Goal: Navigation & Orientation: Find specific page/section

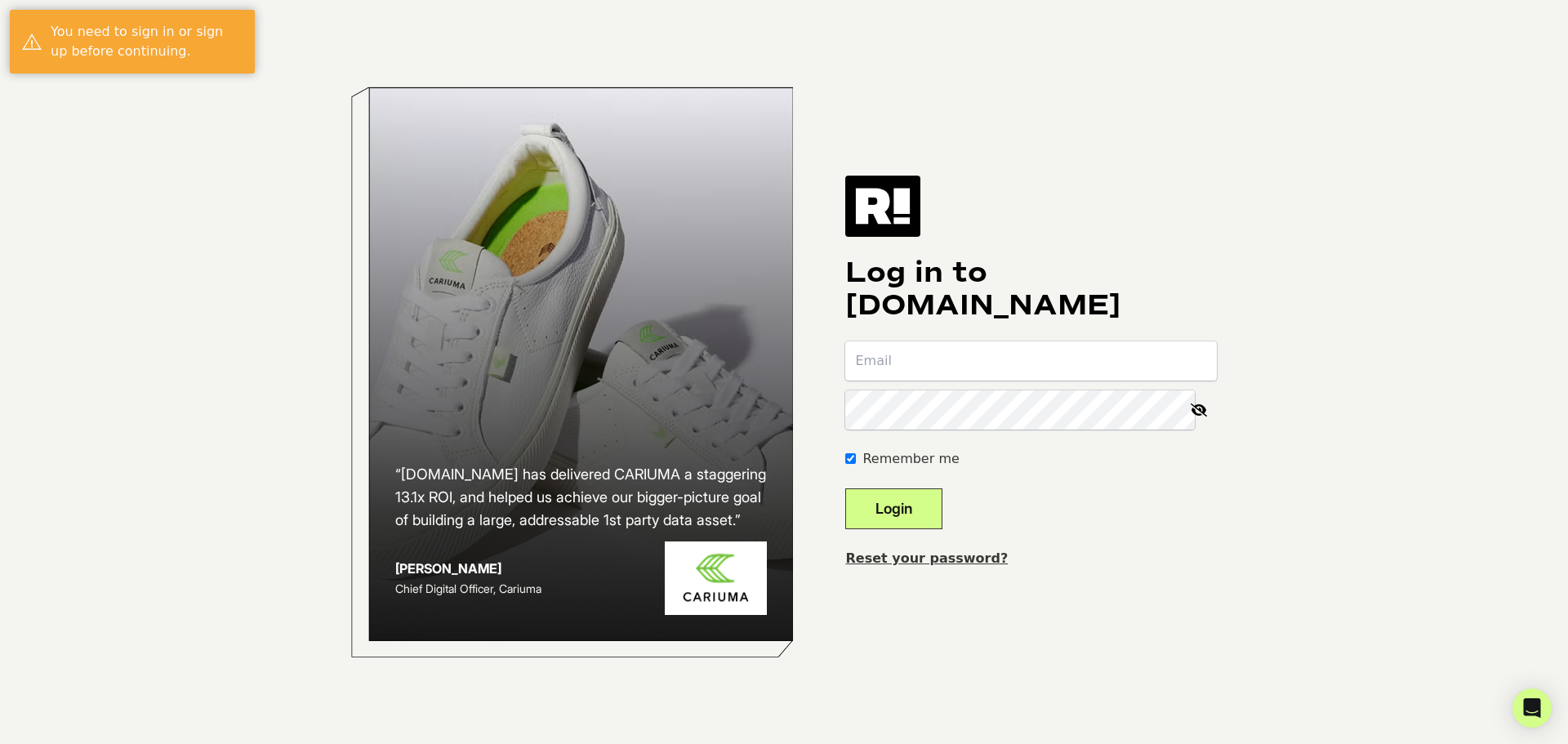
type input "jerobinson@wth.com"
click at [920, 511] on button "Login" at bounding box center [894, 508] width 97 height 41
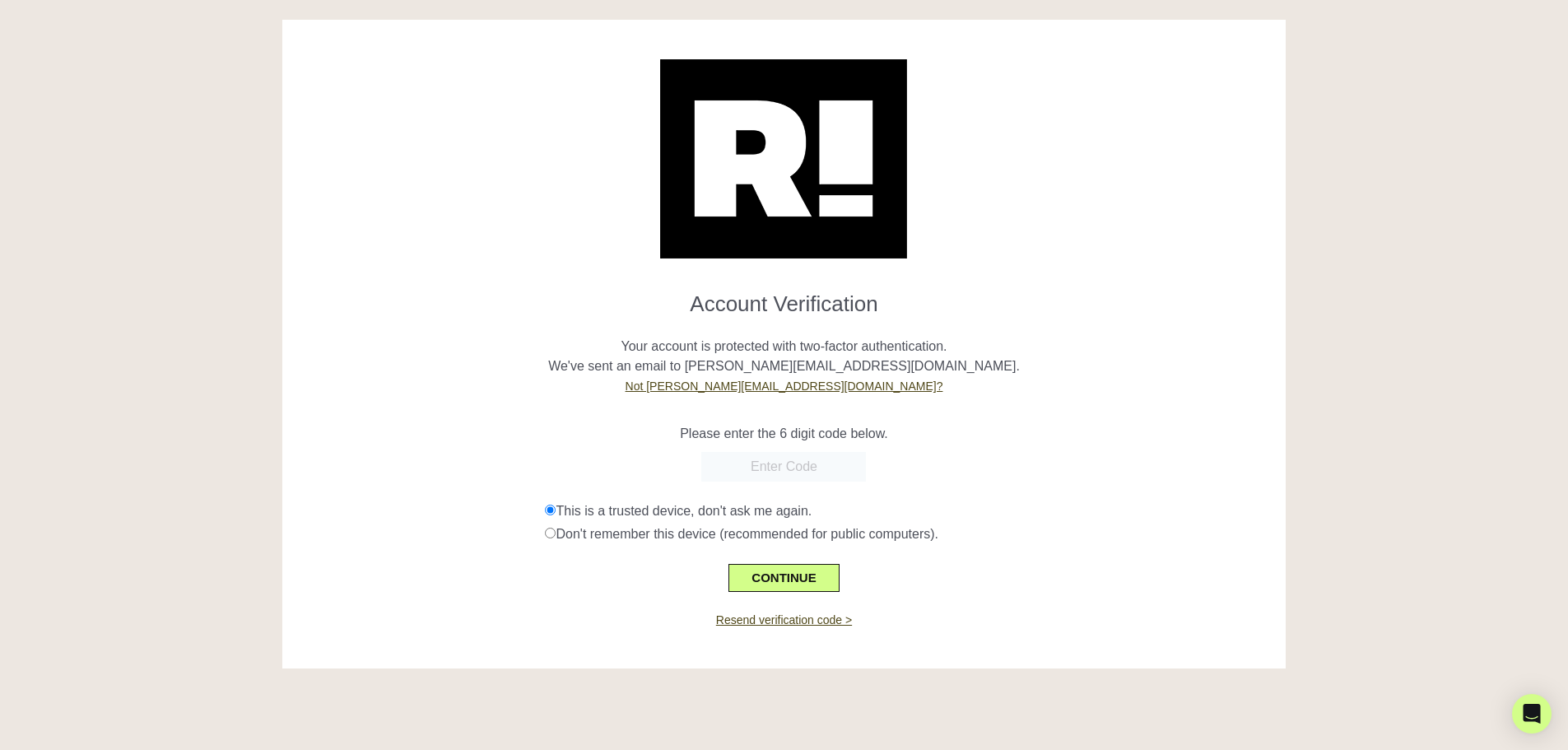
click at [783, 449] on form "Account Verification Your account is protected with two-factor authentication. …" at bounding box center [784, 434] width 979 height 314
click at [800, 464] on input "text" at bounding box center [784, 466] width 165 height 29
type input "526870"
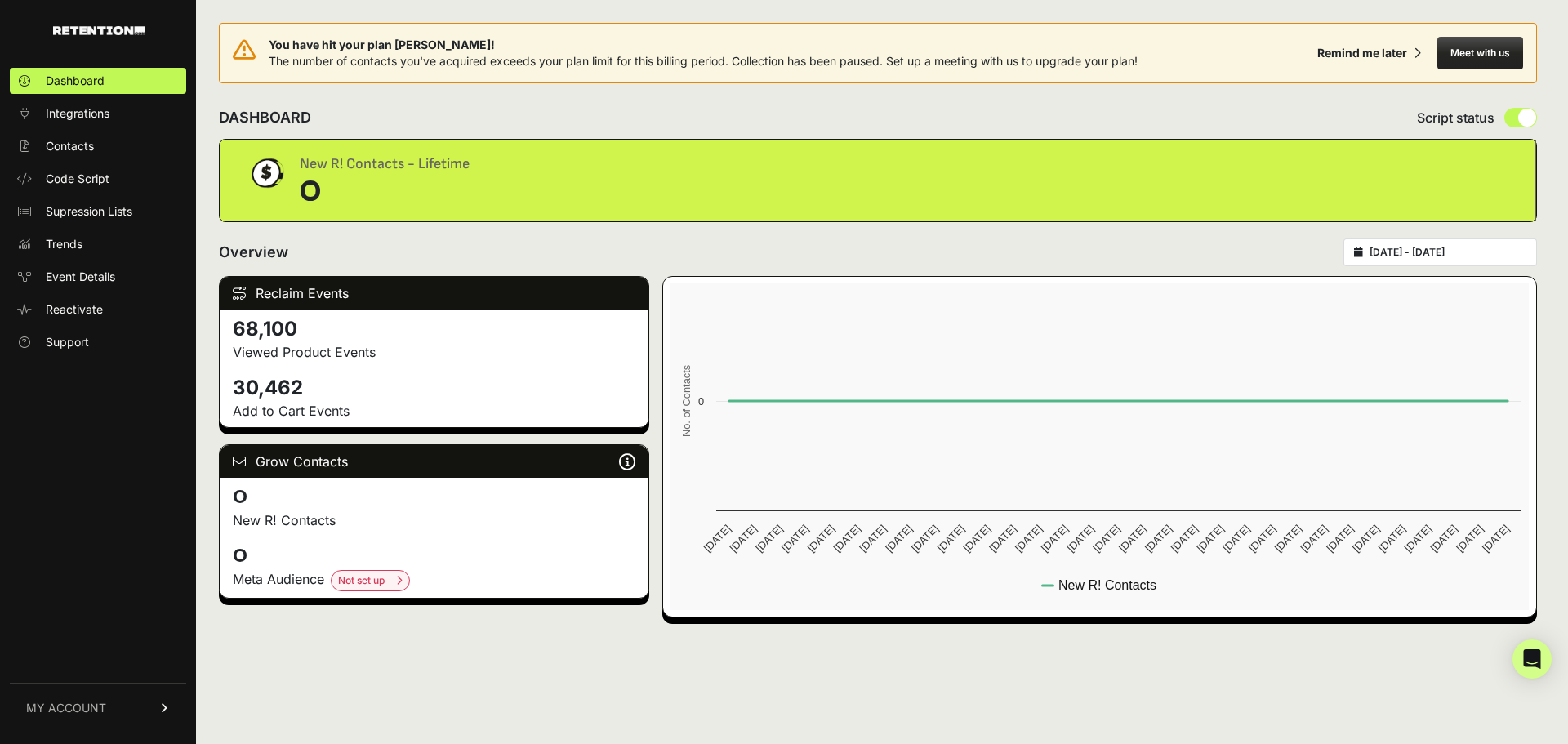
click at [105, 700] on link "MY ACCOUNT" at bounding box center [98, 707] width 176 height 50
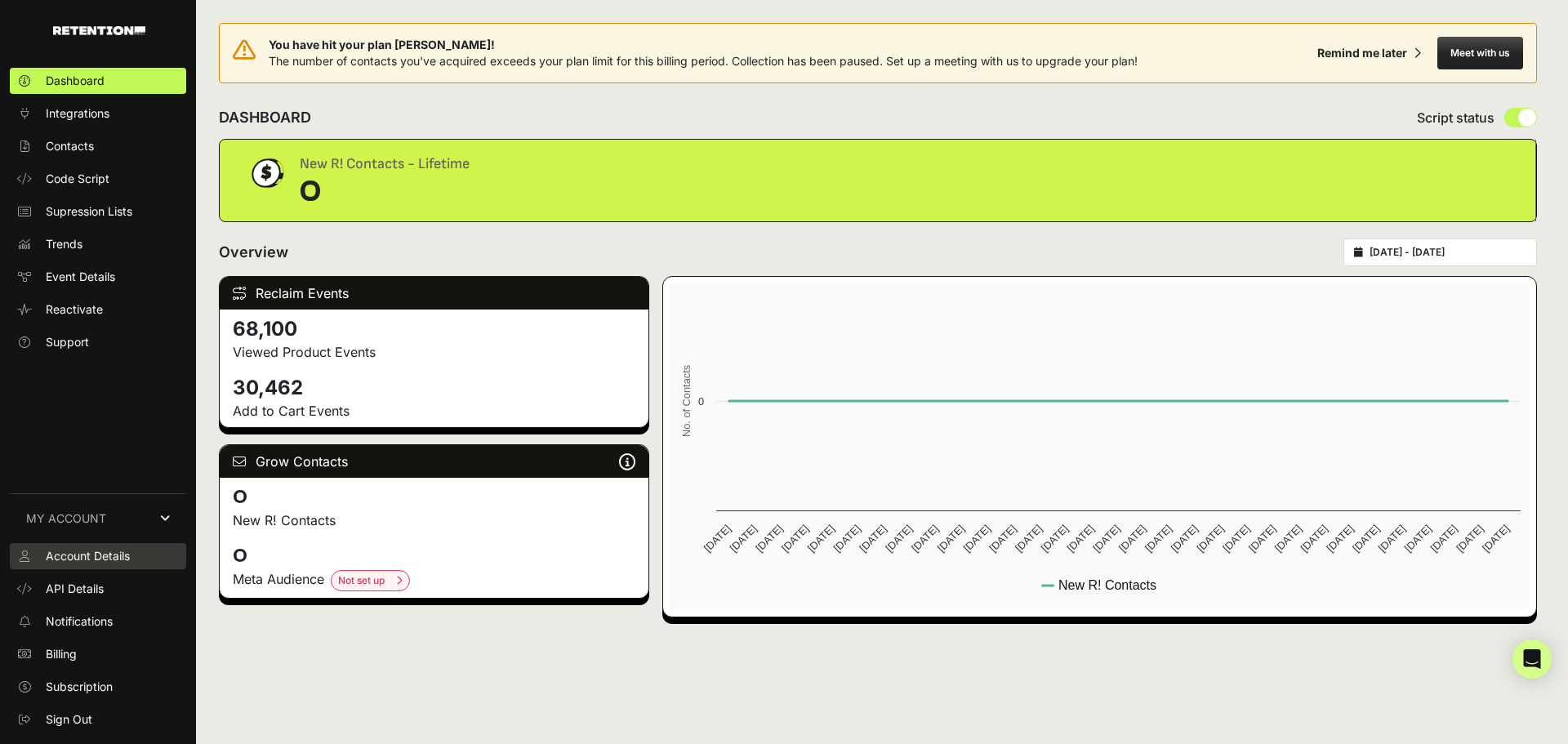
click at [120, 560] on span "Account Details" at bounding box center [87, 556] width 84 height 17
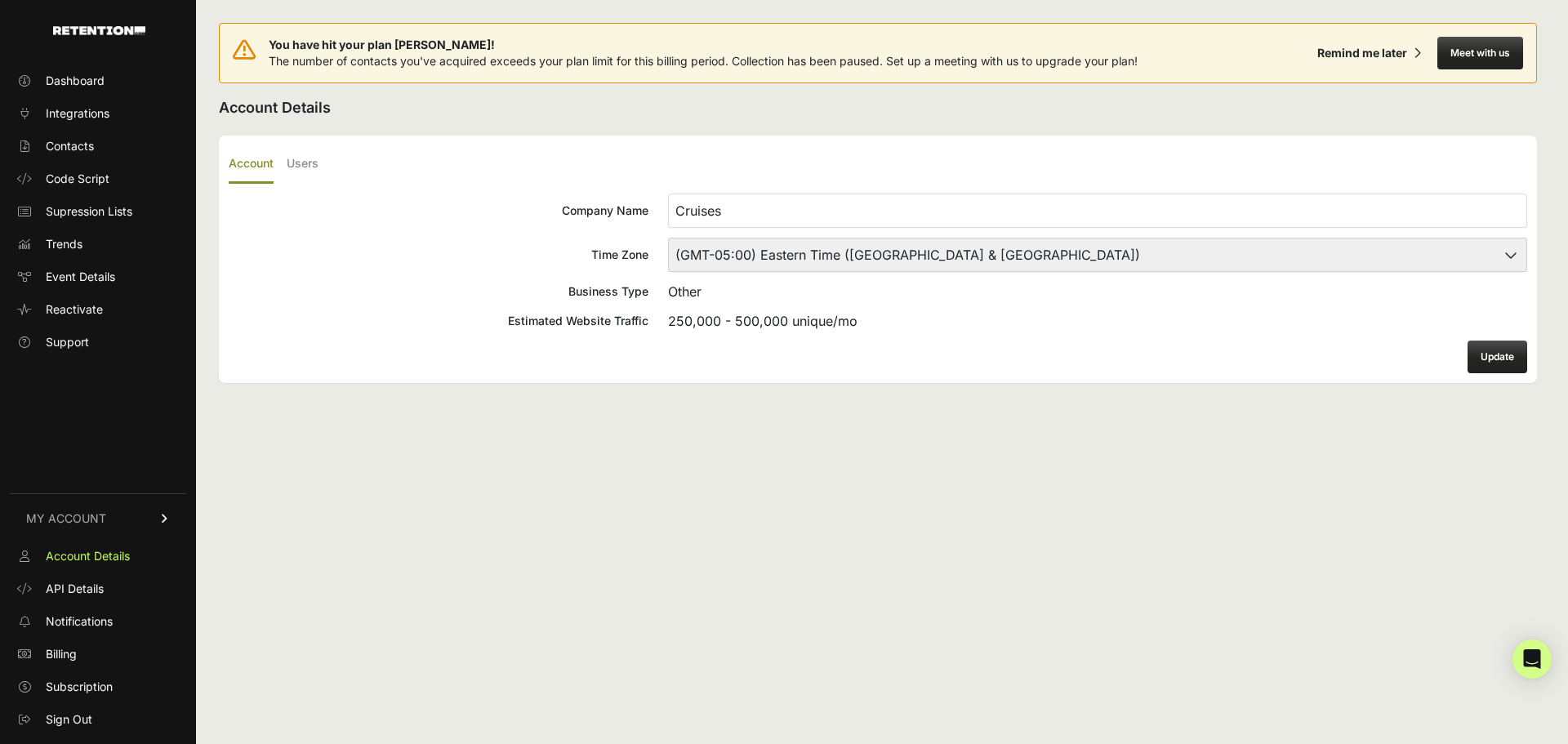
click at [1146, 201] on input "Cruises" at bounding box center [1097, 210] width 859 height 34
click at [1381, 57] on div "Remind me later" at bounding box center [1362, 53] width 90 height 17
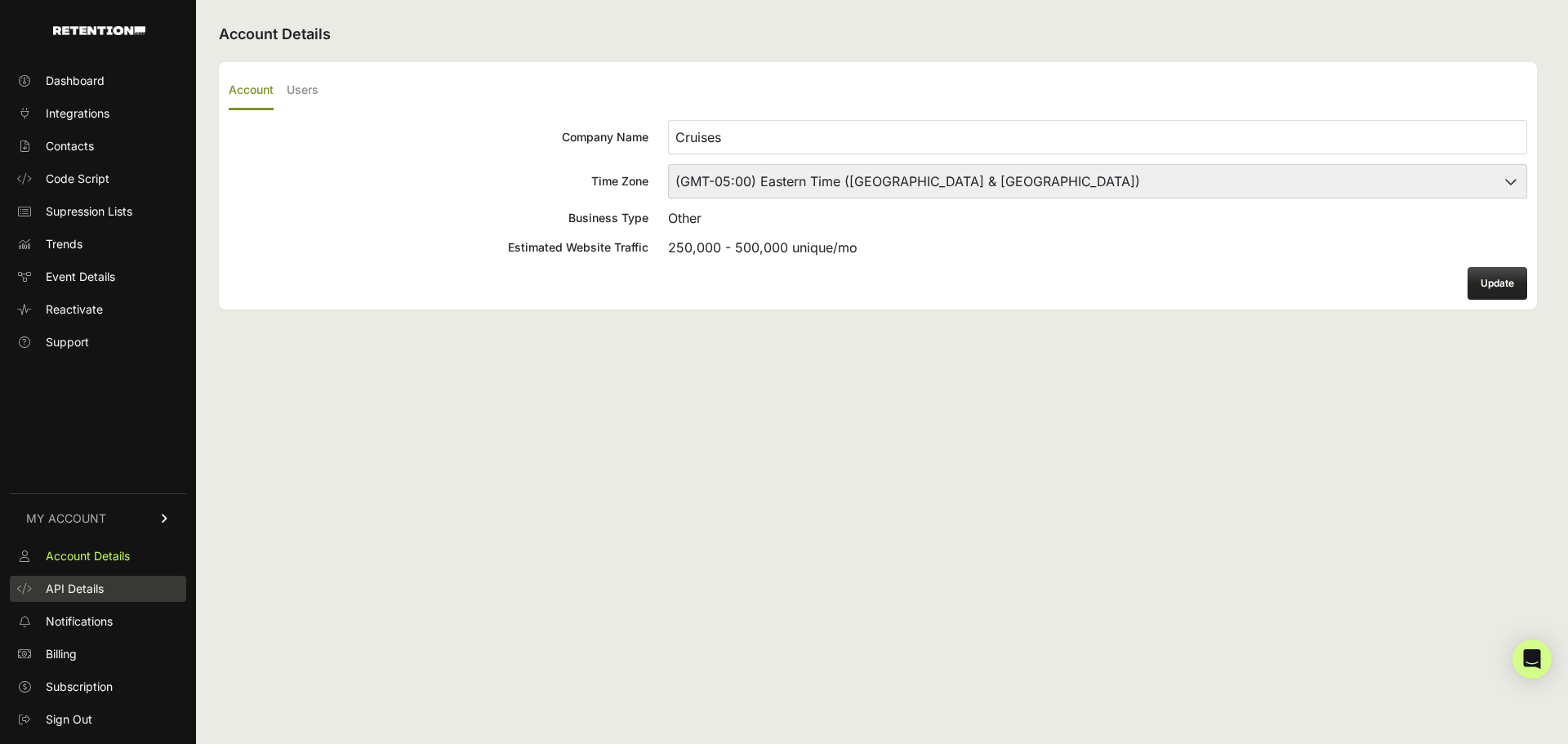
click at [103, 593] on span "API Details" at bounding box center [75, 589] width 58 height 17
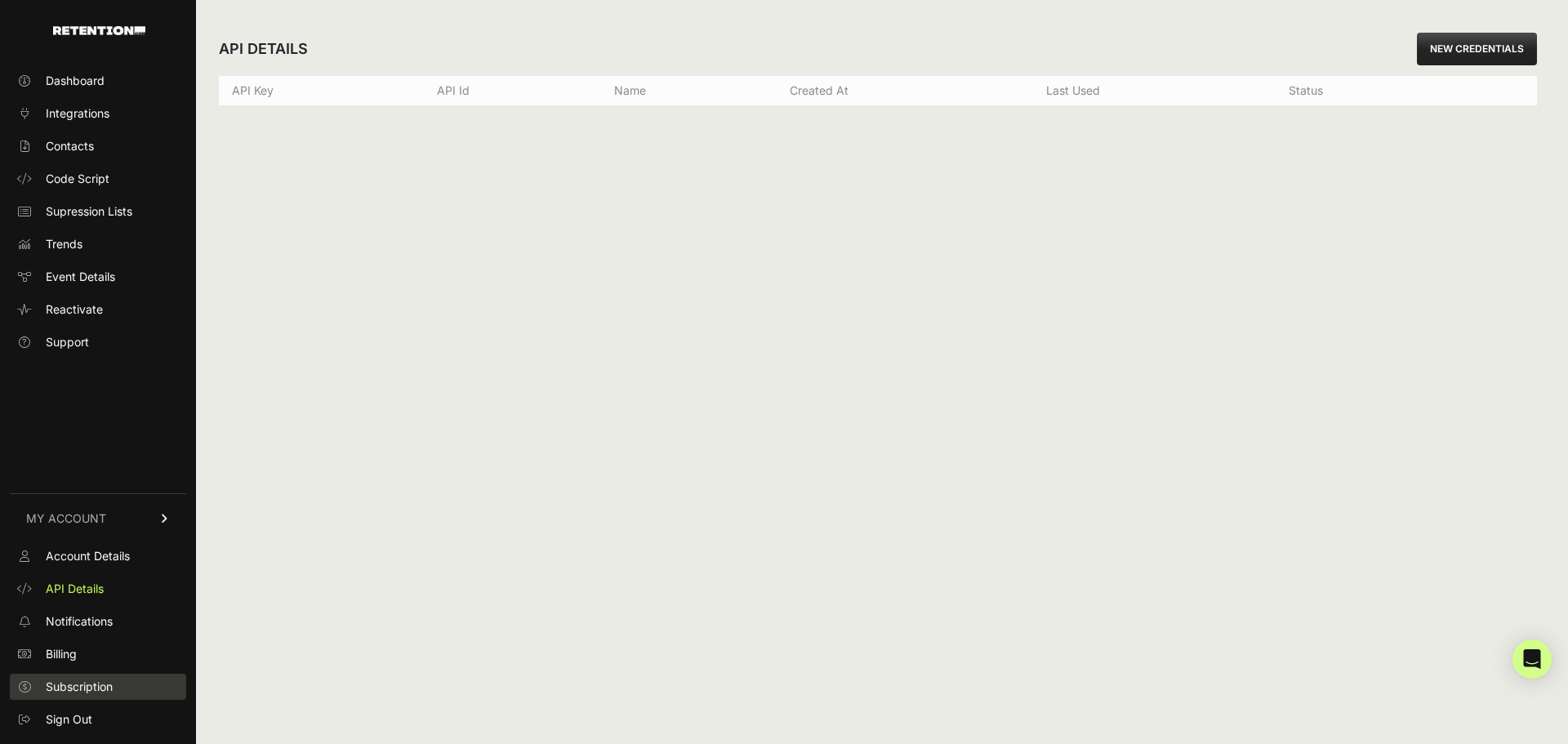
click at [101, 695] on link "Subscription" at bounding box center [98, 686] width 176 height 26
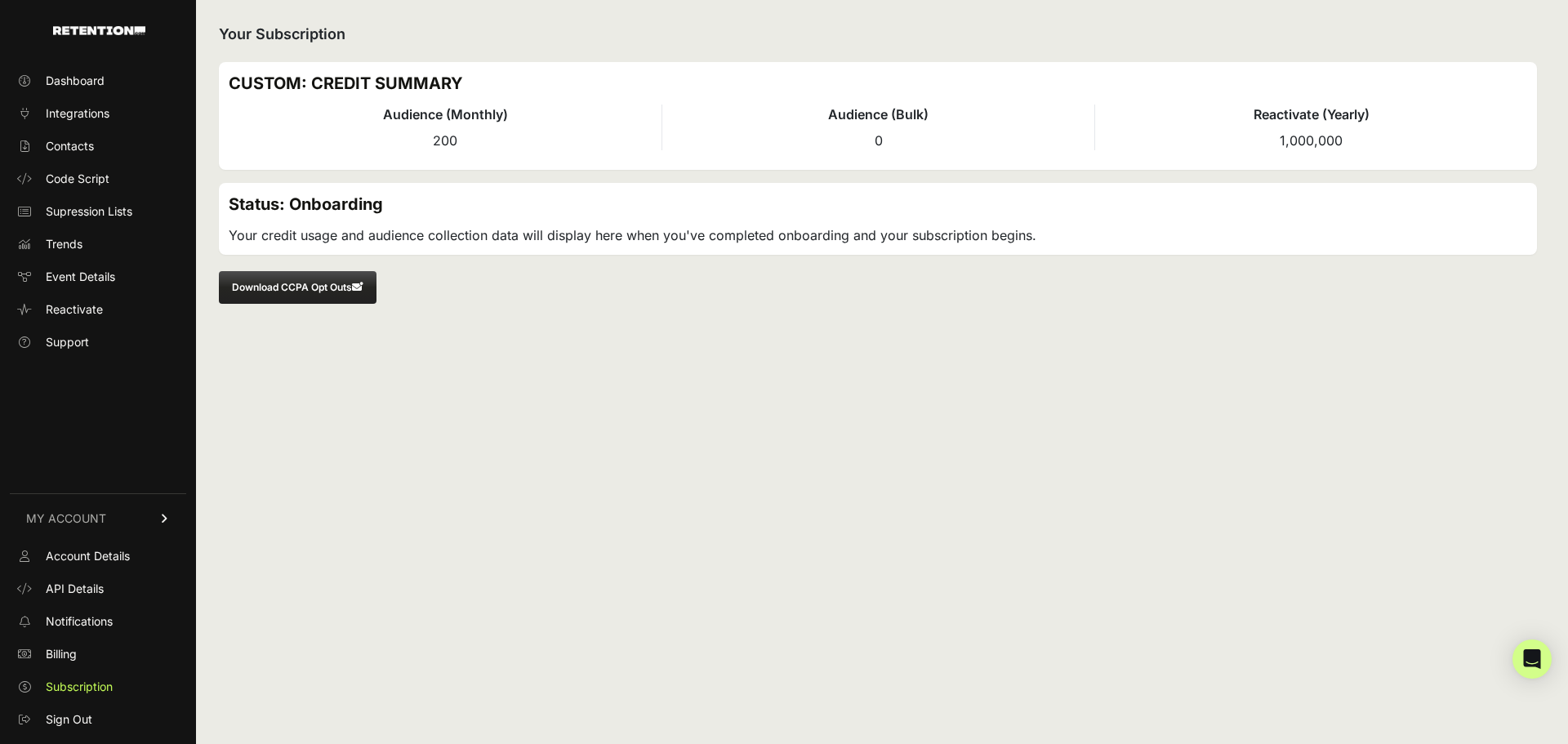
click at [168, 521] on icon at bounding box center [165, 518] width 12 height 10
click at [165, 711] on icon at bounding box center [165, 708] width 10 height 12
click at [107, 558] on span "Account Details" at bounding box center [87, 556] width 84 height 17
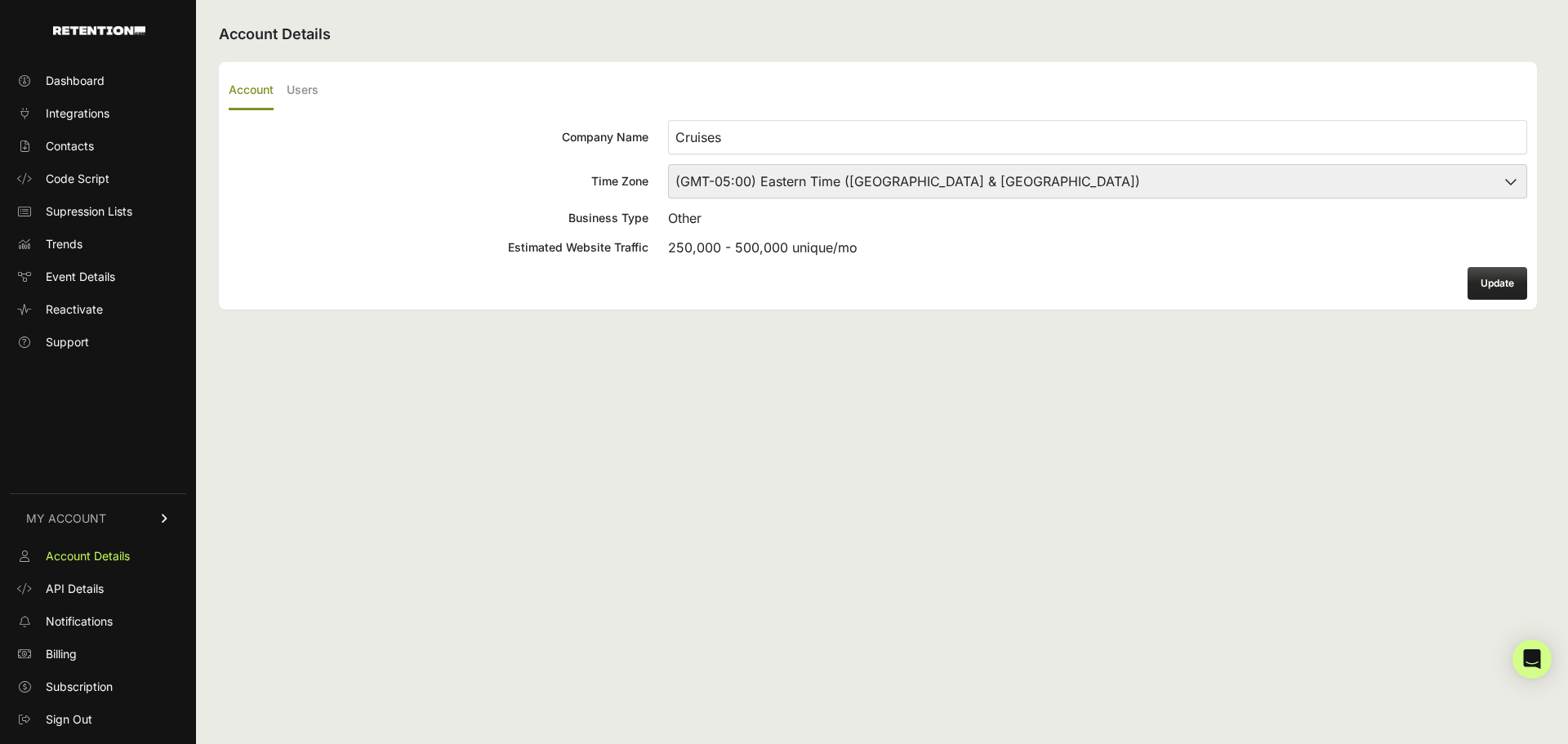
click at [1442, 148] on input "Cruises" at bounding box center [1097, 137] width 859 height 34
click at [1438, 145] on input "Cruises" at bounding box center [1097, 137] width 859 height 34
click at [233, 83] on label "Account" at bounding box center [251, 91] width 45 height 38
click at [0, 0] on input "Account" at bounding box center [0, 0] width 0 height 0
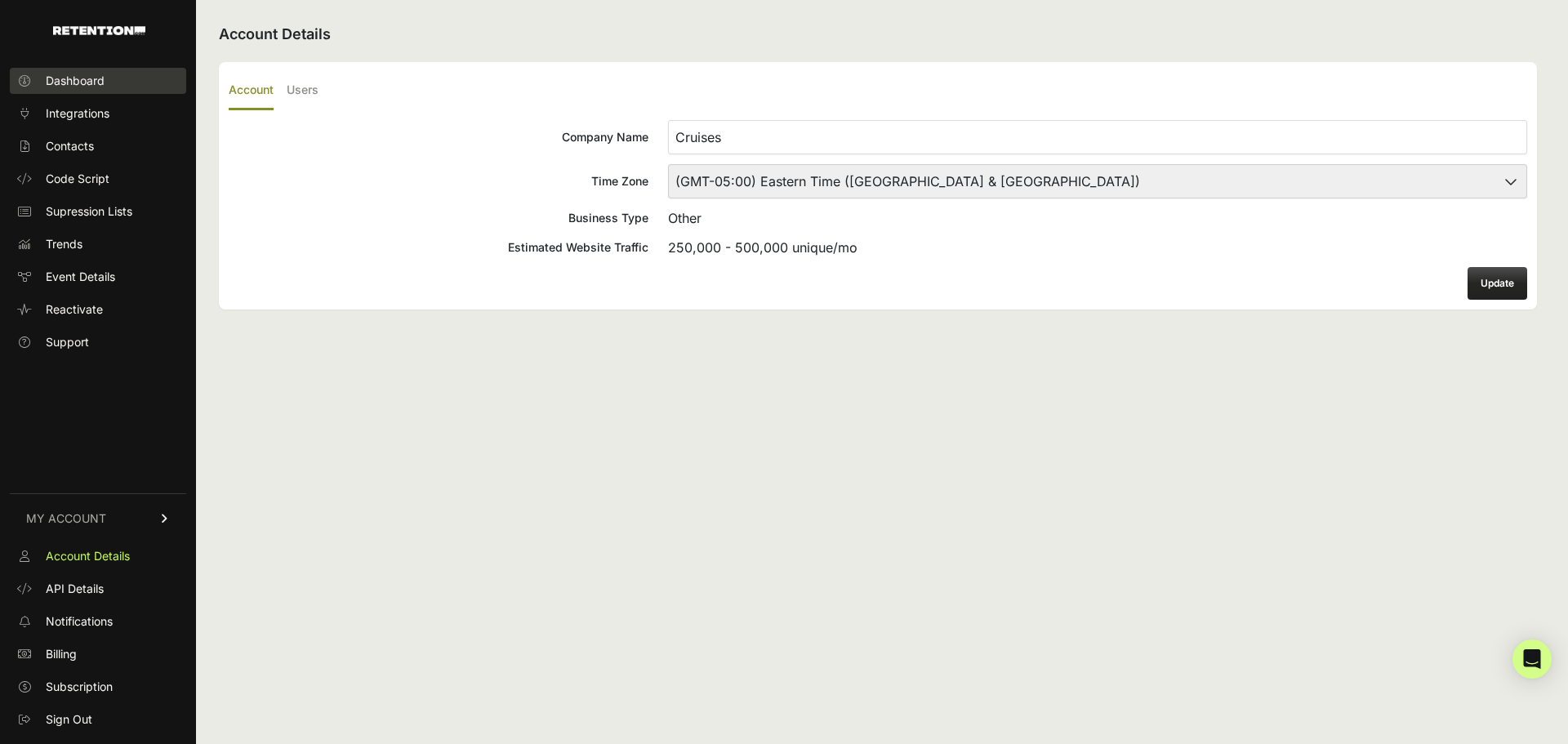
click at [72, 73] on span "Dashboard" at bounding box center [75, 81] width 59 height 17
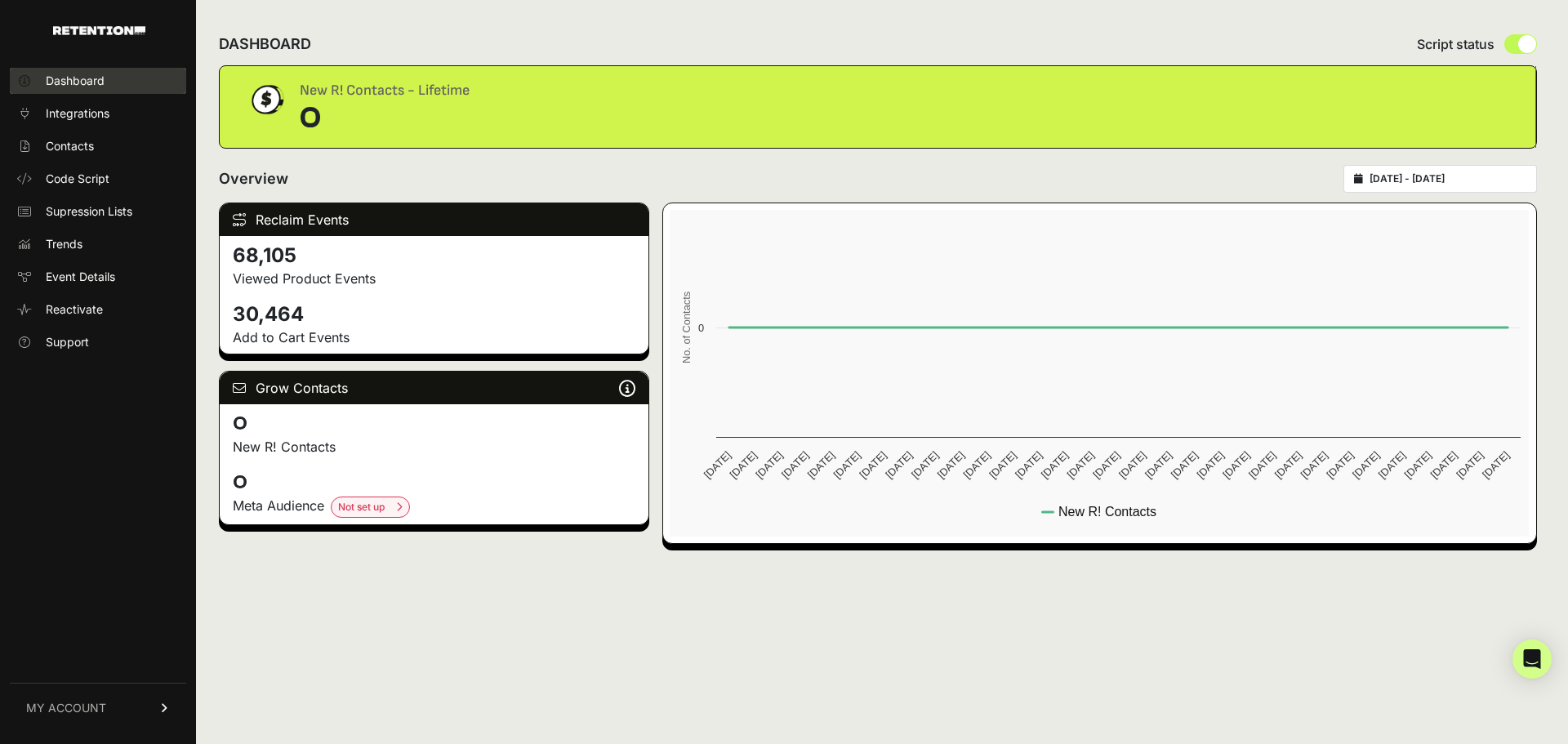
click at [96, 75] on span "Dashboard" at bounding box center [75, 81] width 59 height 17
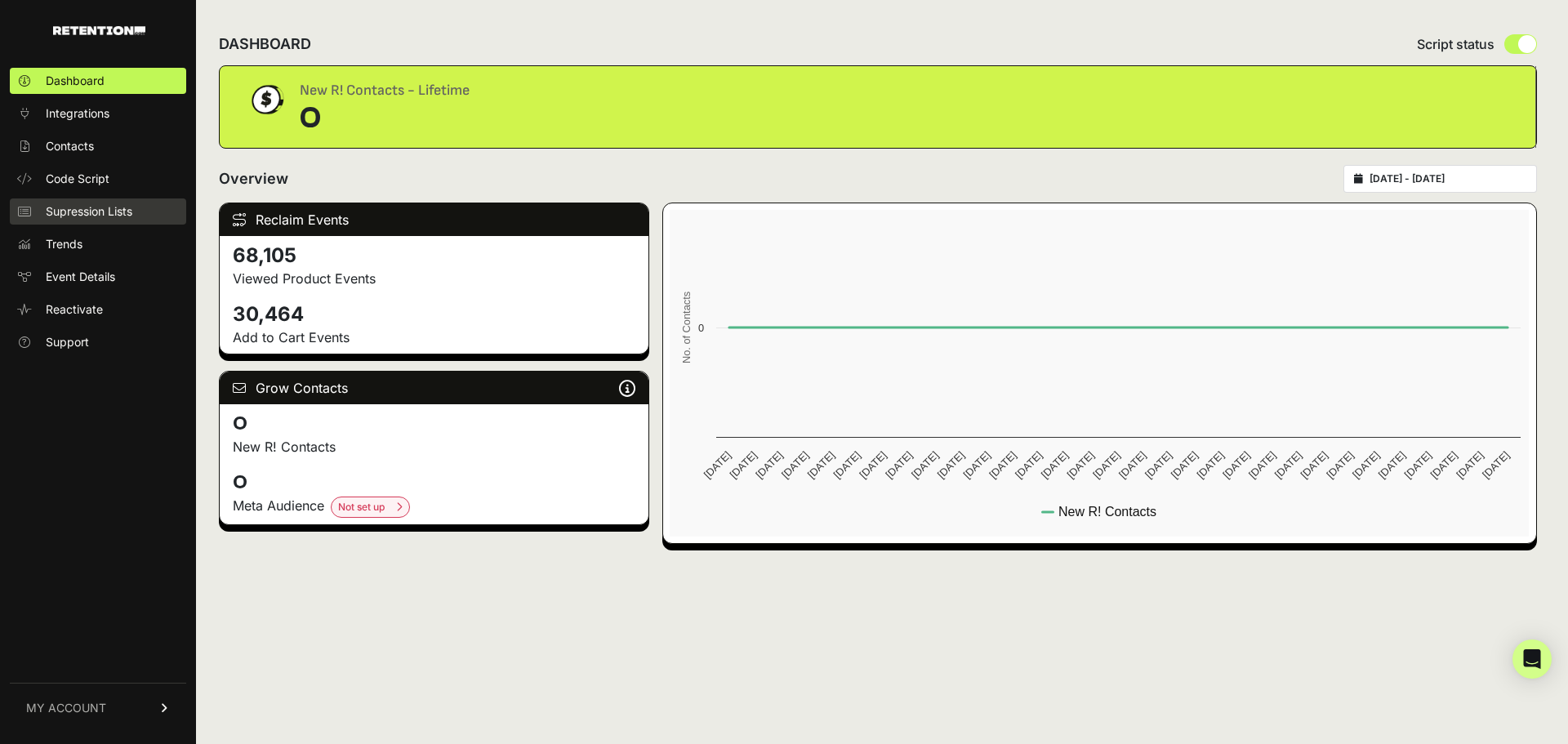
click at [78, 213] on span "Supression Lists" at bounding box center [89, 212] width 86 height 17
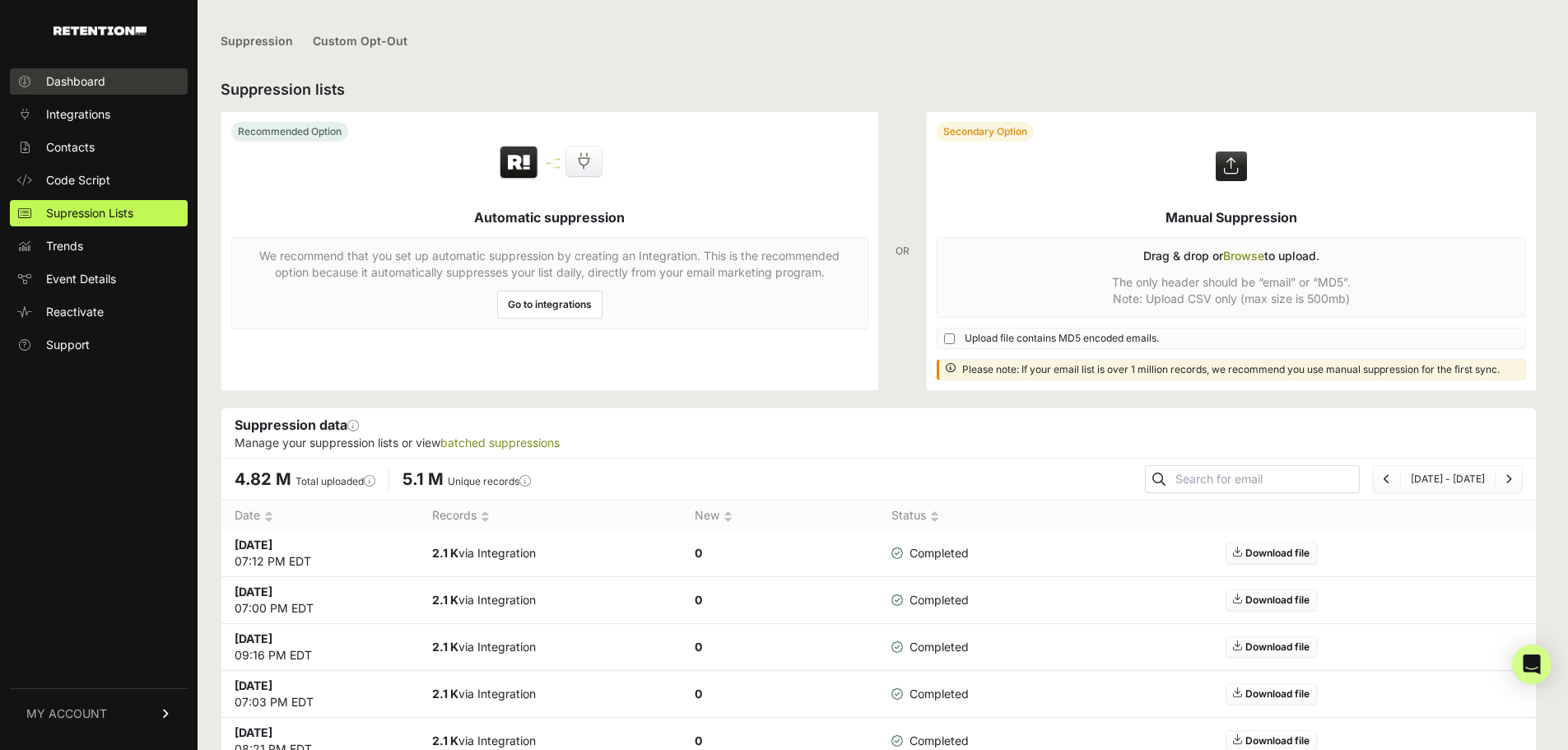
click at [20, 82] on icon at bounding box center [25, 81] width 17 height 12
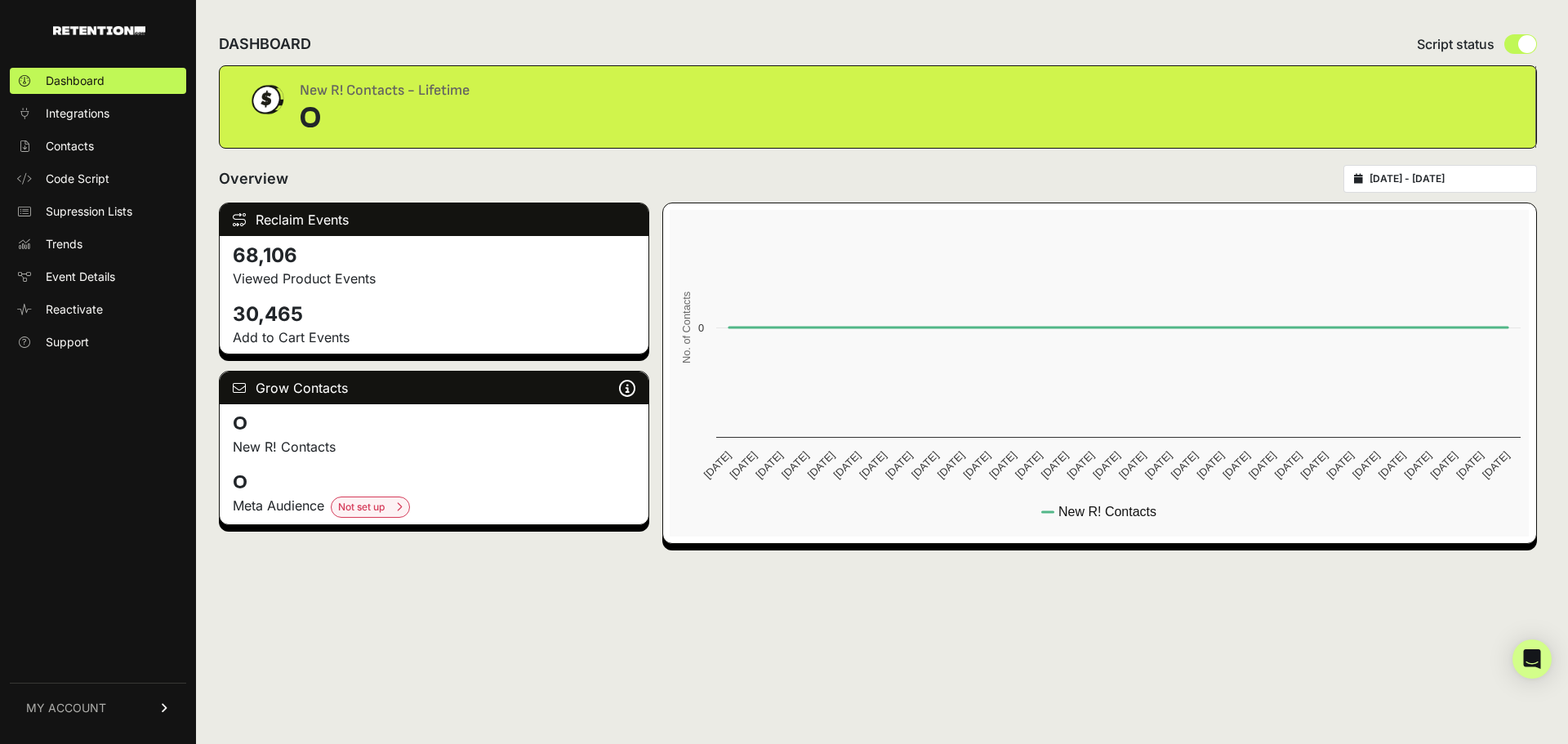
click at [96, 701] on span "MY ACCOUNT" at bounding box center [66, 708] width 80 height 17
click at [105, 26] on img at bounding box center [99, 30] width 92 height 9
click at [96, 116] on span "Integrations" at bounding box center [77, 114] width 64 height 17
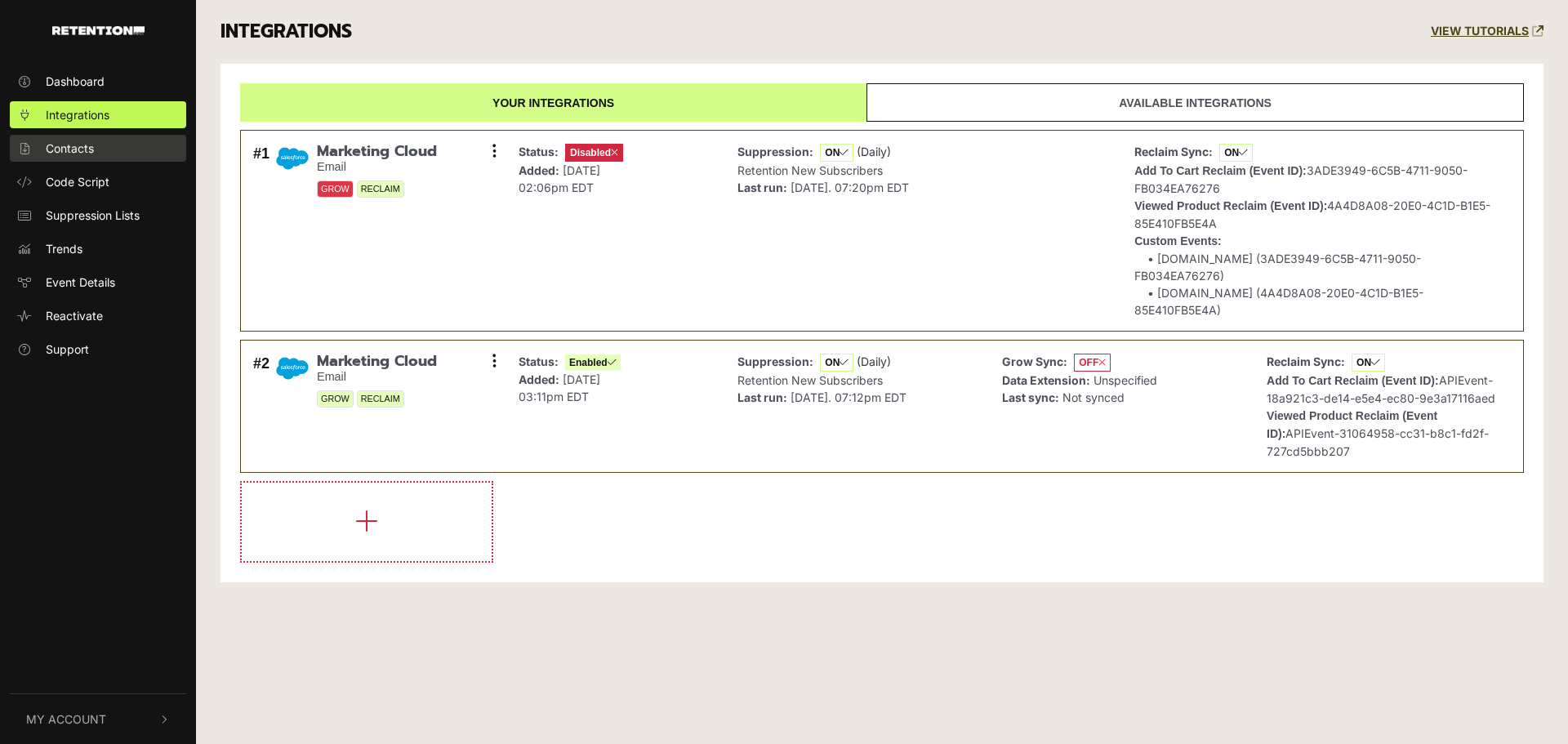
click at [95, 145] on link "Contacts" at bounding box center [98, 148] width 176 height 27
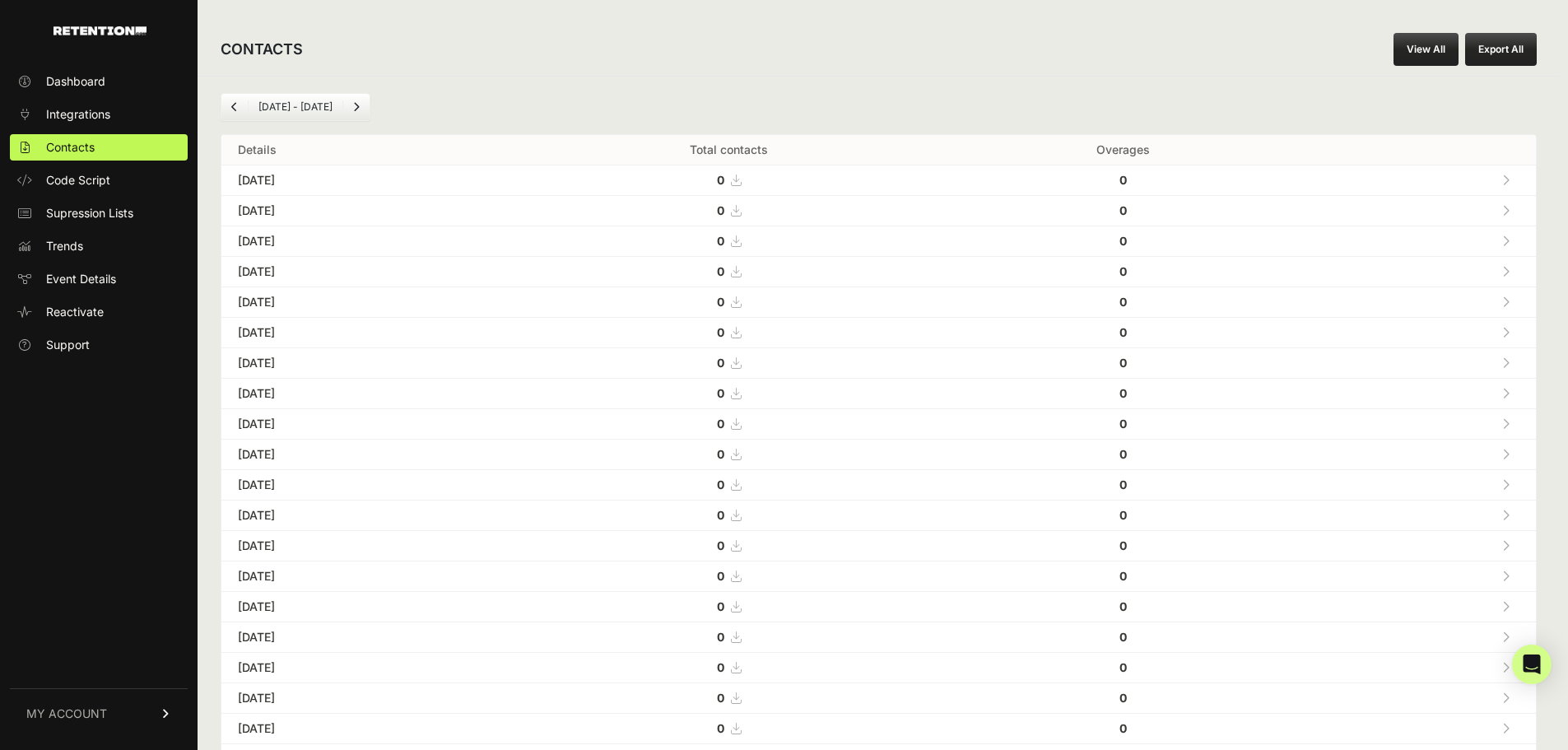
click at [109, 292] on ul "Dashboard Integrations Contacts Code Script Supression Lists Trends Event Detai…" at bounding box center [99, 213] width 177 height 290
click at [106, 280] on span "Event Details" at bounding box center [81, 279] width 70 height 17
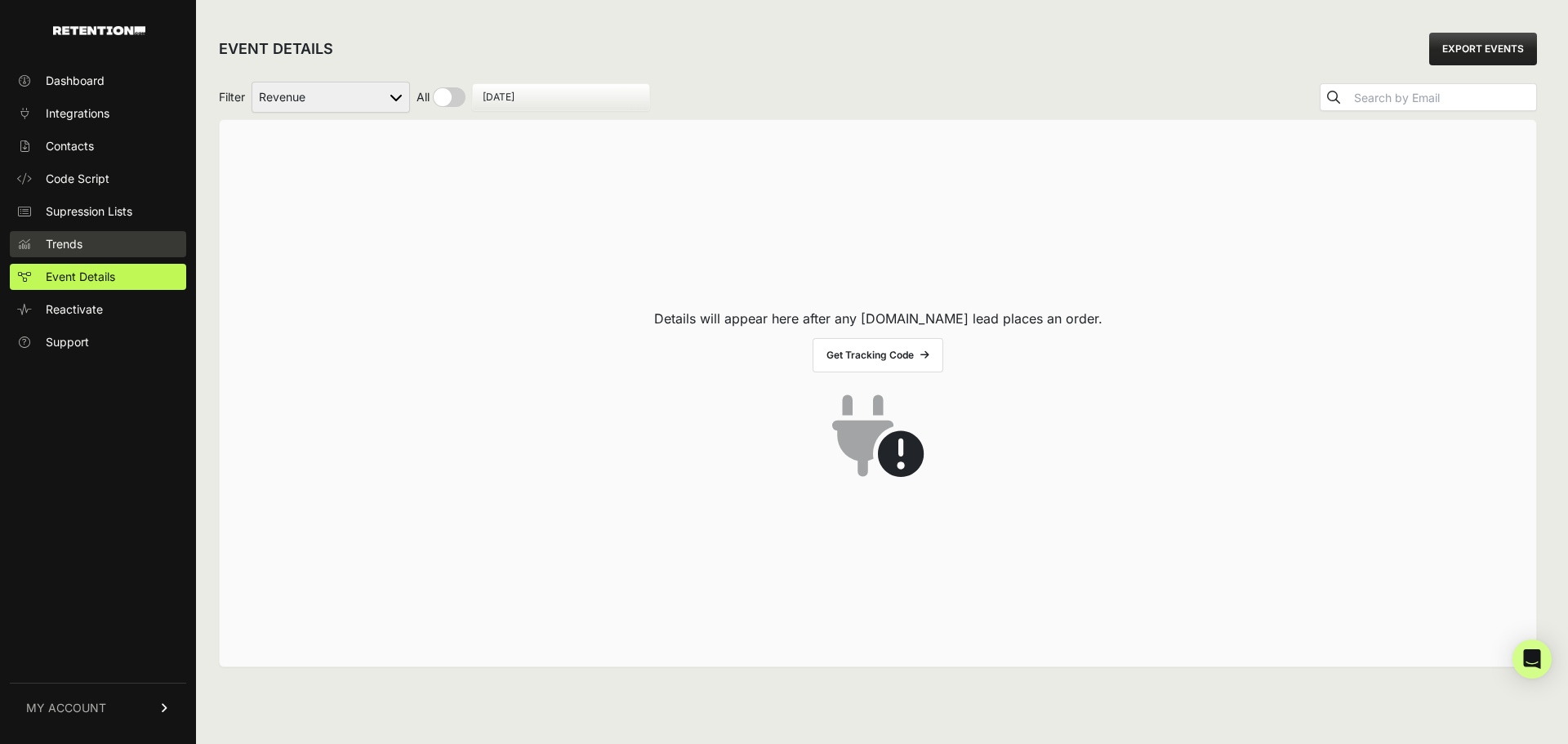
click at [86, 256] on link "Trends" at bounding box center [98, 243] width 176 height 26
click at [96, 215] on span "Supression Lists" at bounding box center [89, 212] width 86 height 17
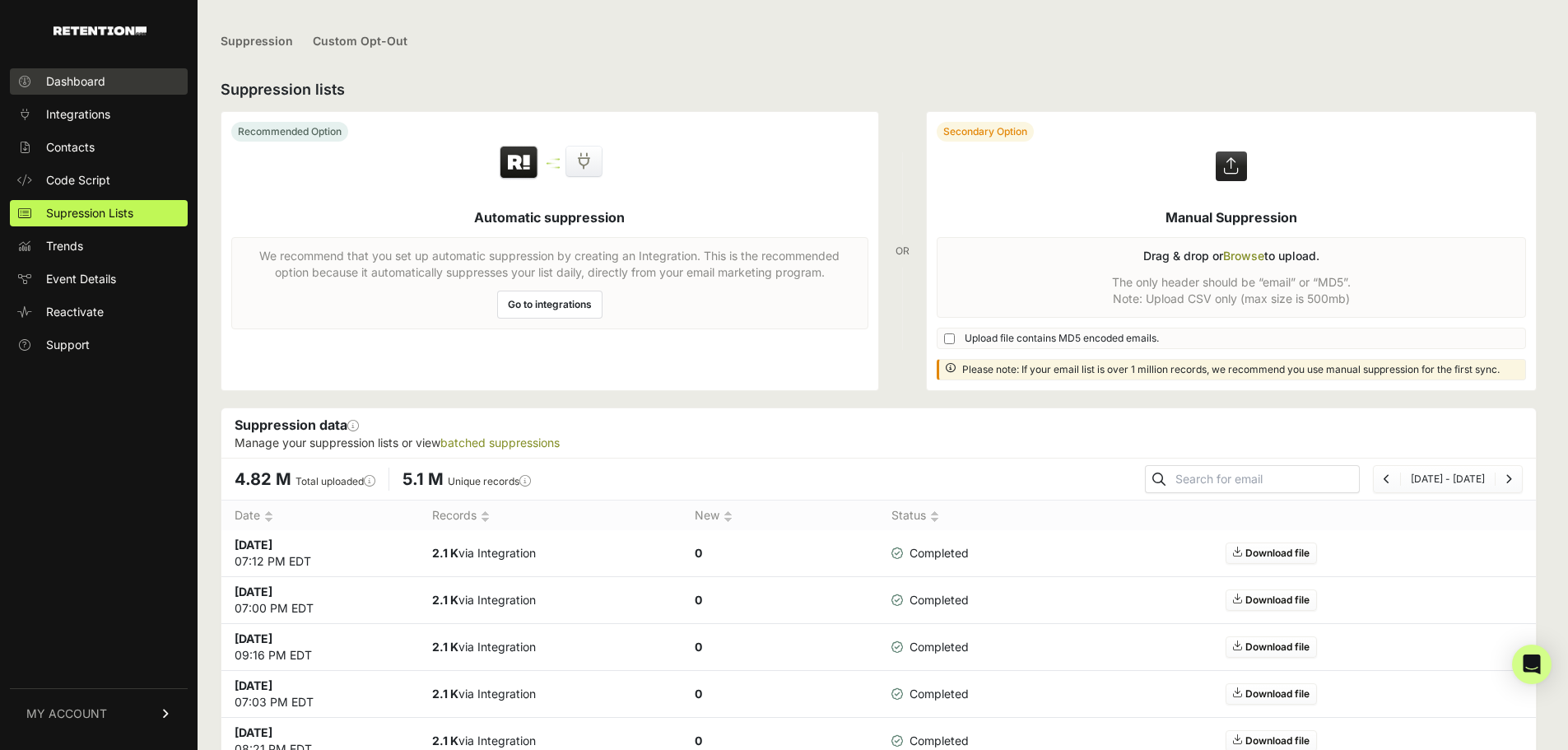
click at [82, 84] on span "Dashboard" at bounding box center [75, 82] width 59 height 17
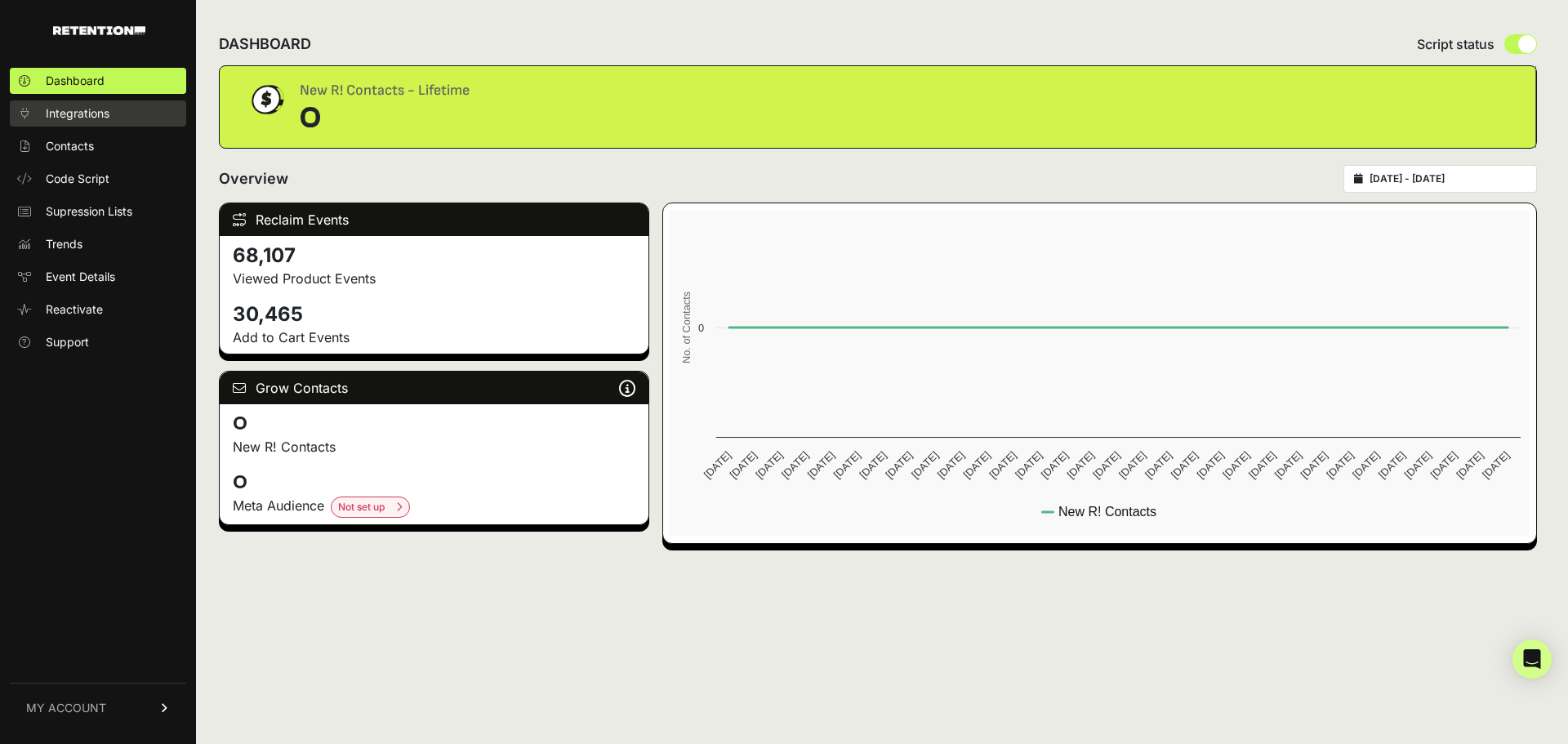
click at [49, 119] on span "Integrations" at bounding box center [77, 114] width 64 height 17
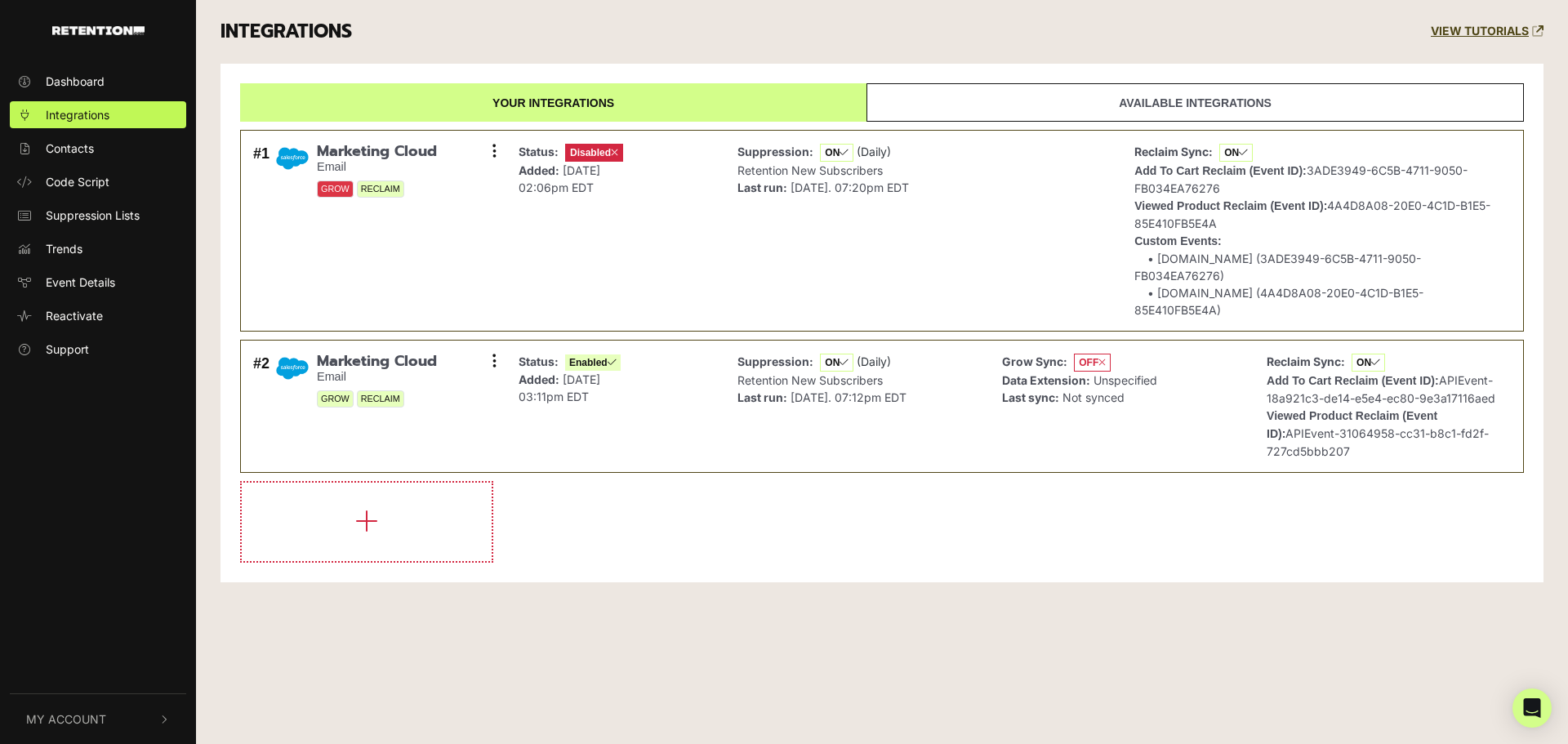
click at [63, 717] on span "My Account" at bounding box center [66, 718] width 80 height 17
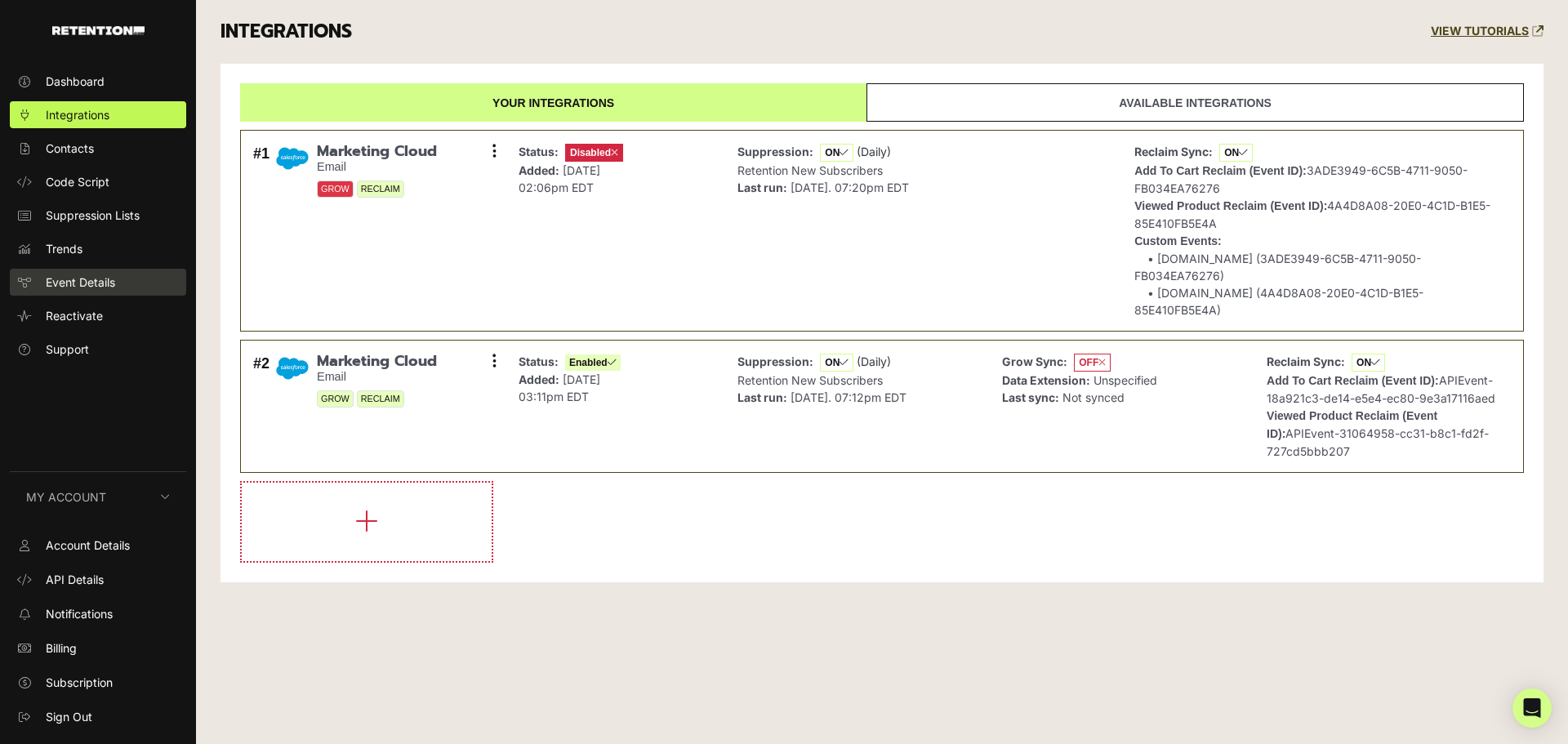
click at [87, 282] on span "Event Details" at bounding box center [81, 281] width 70 height 17
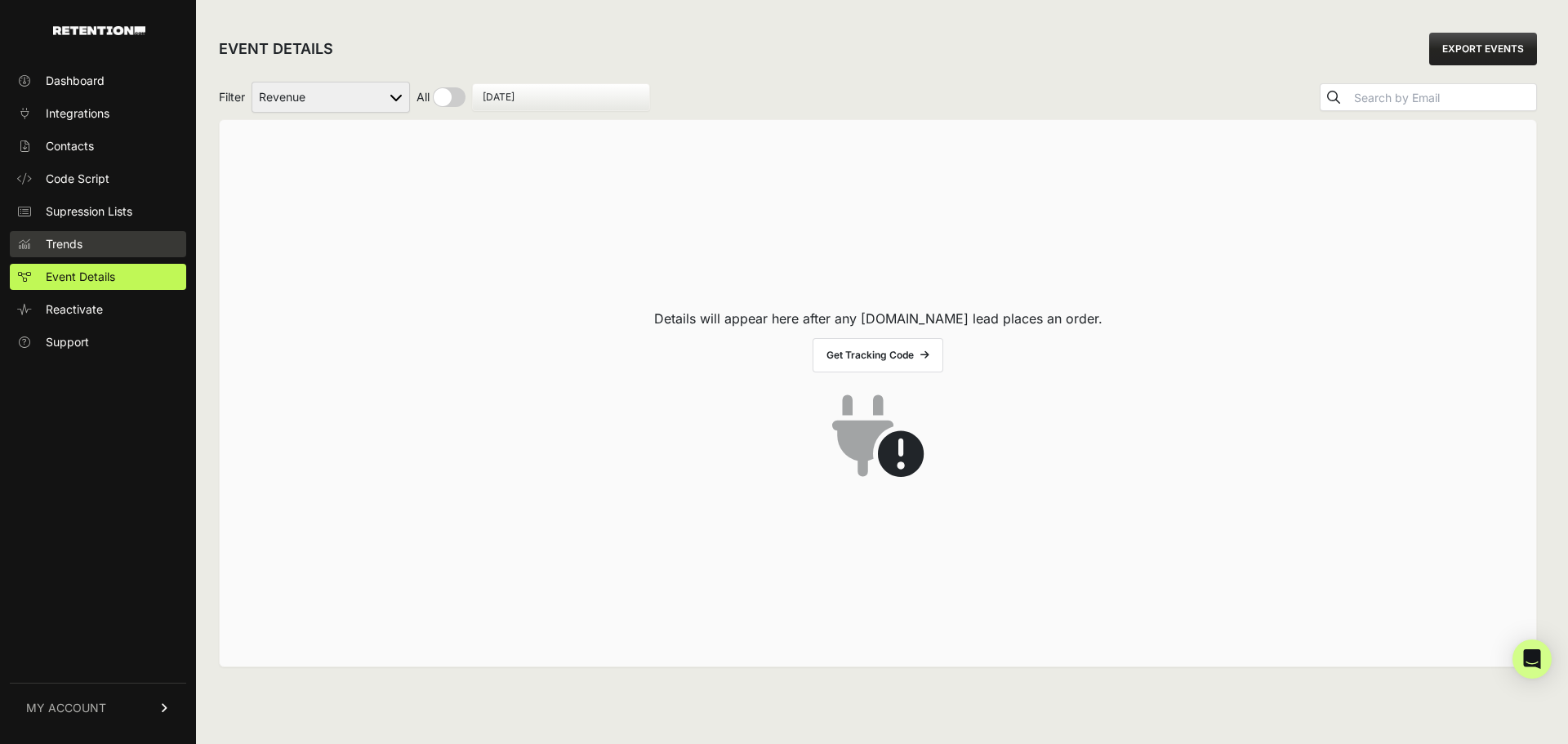
click at [60, 244] on span "Trends" at bounding box center [64, 244] width 37 height 17
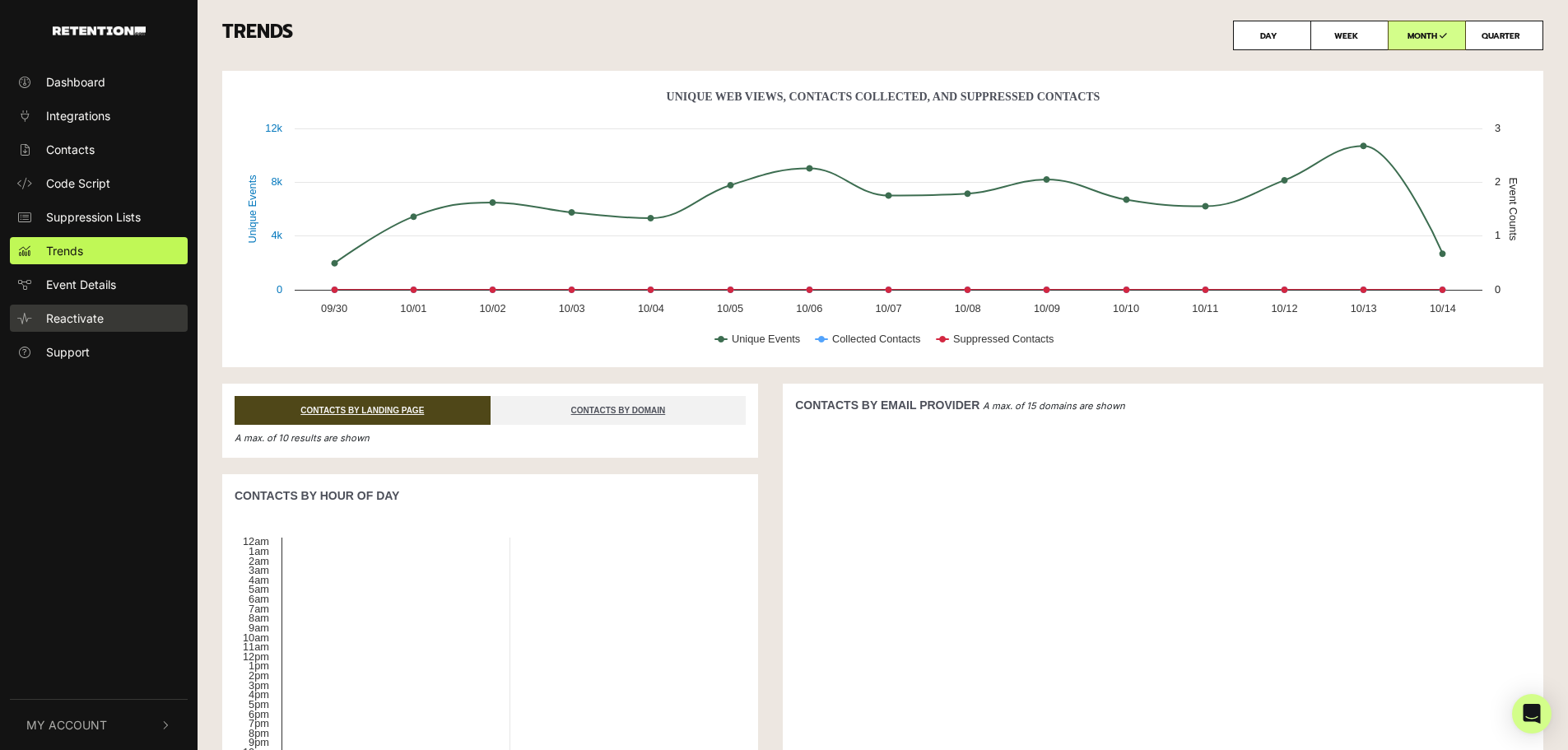
click at [74, 314] on span "Reactivate" at bounding box center [75, 318] width 58 height 18
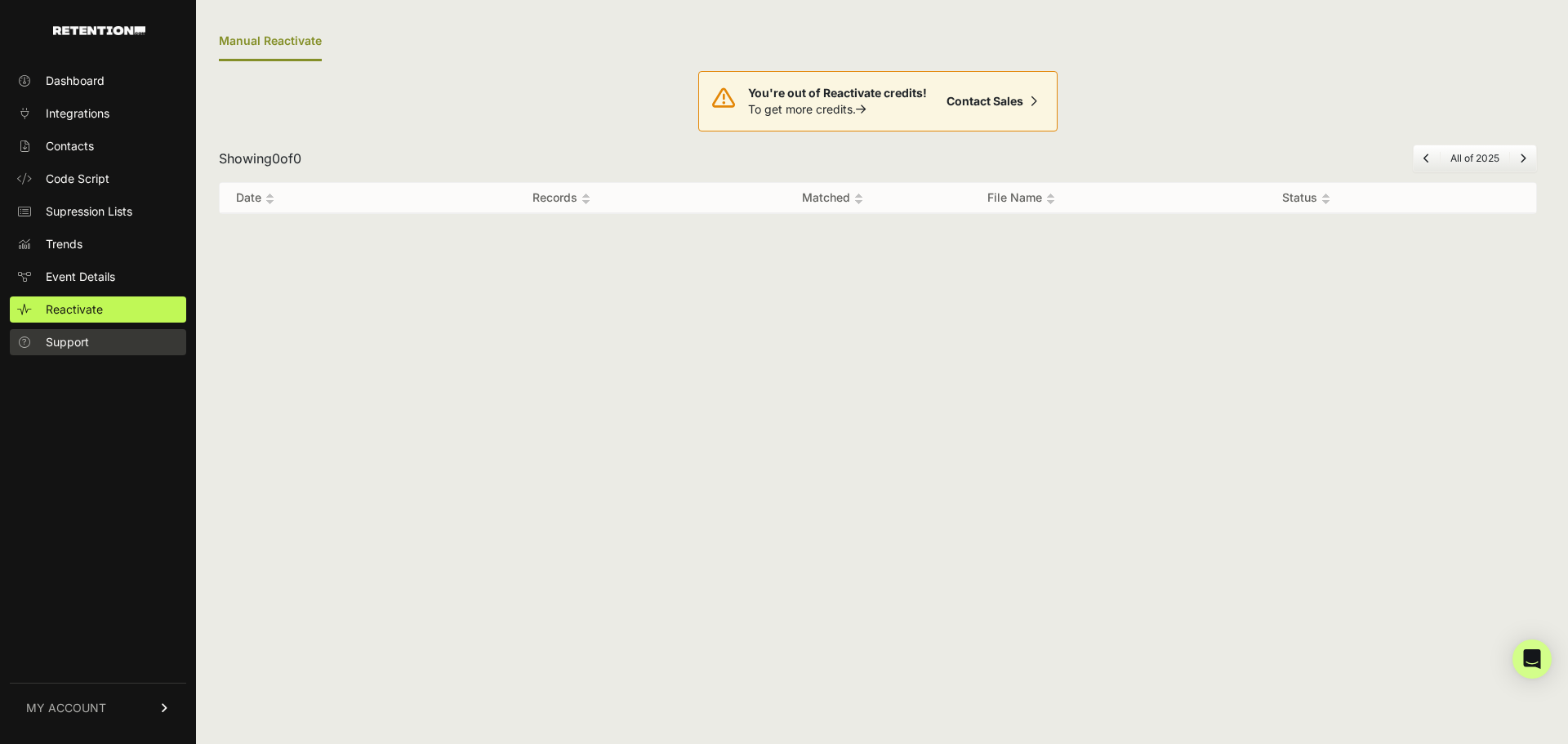
click at [74, 345] on span "Support" at bounding box center [67, 342] width 43 height 17
click at [56, 78] on span "Dashboard" at bounding box center [75, 81] width 59 height 17
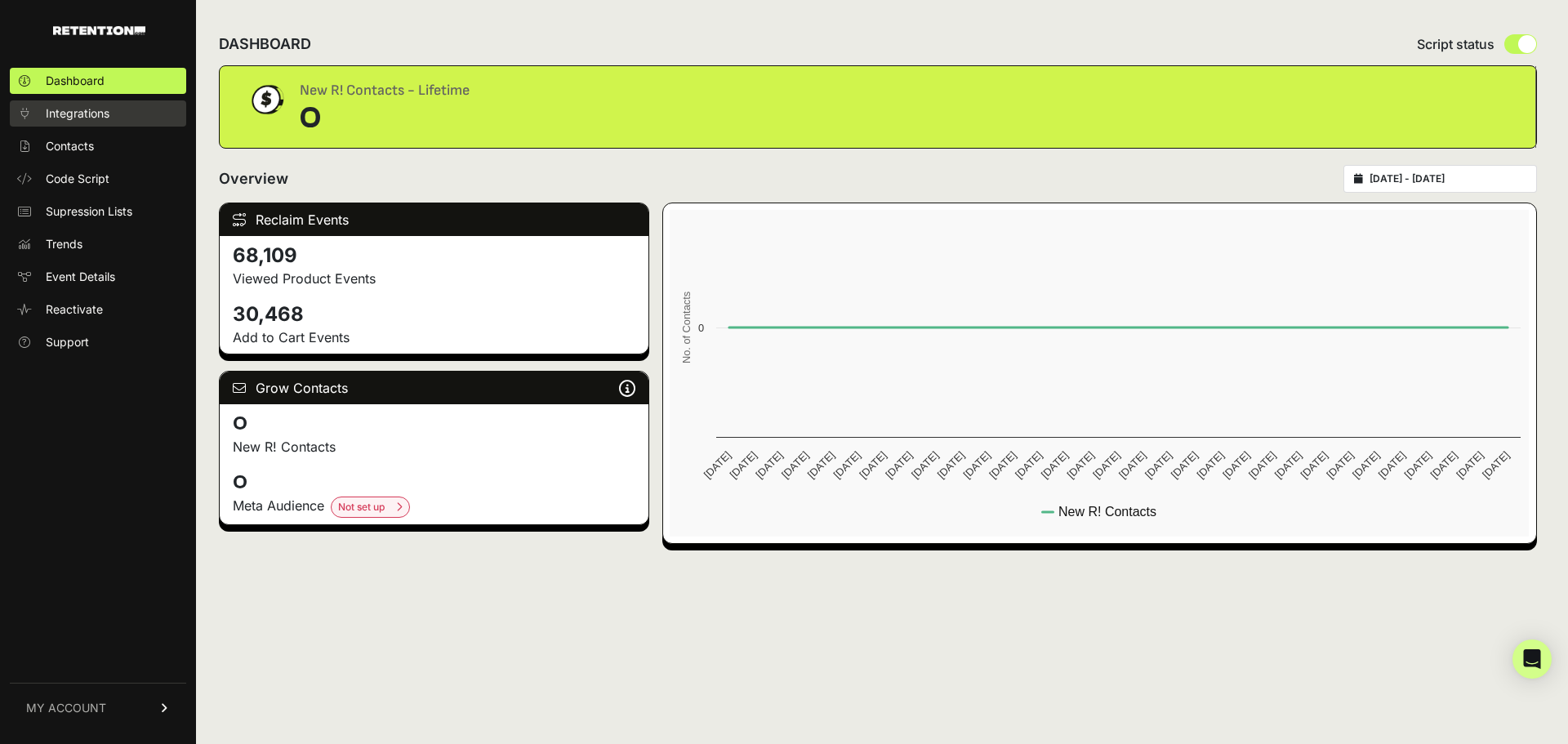
click at [76, 120] on span "Integrations" at bounding box center [77, 114] width 64 height 17
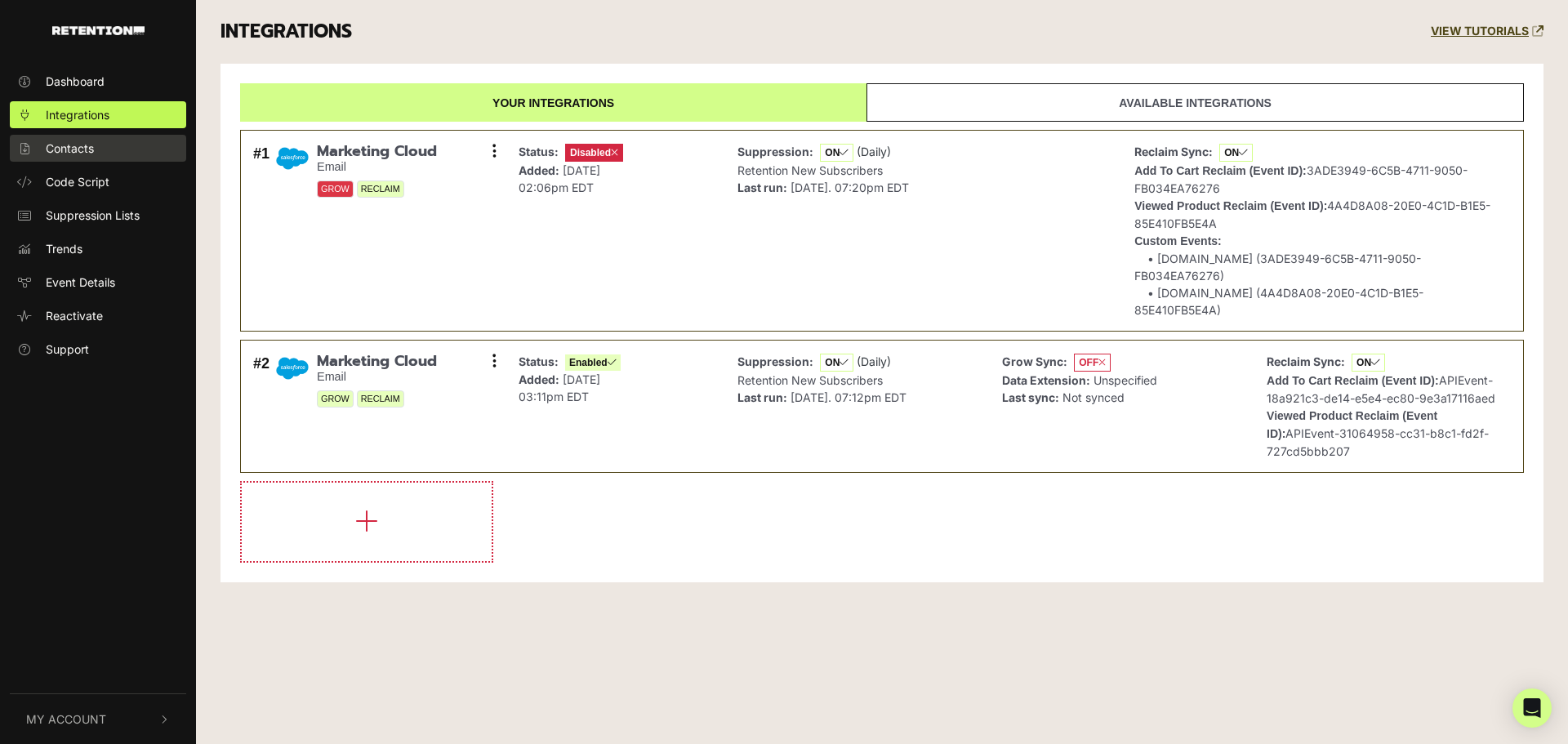
click at [57, 144] on span "Contacts" at bounding box center [70, 148] width 48 height 17
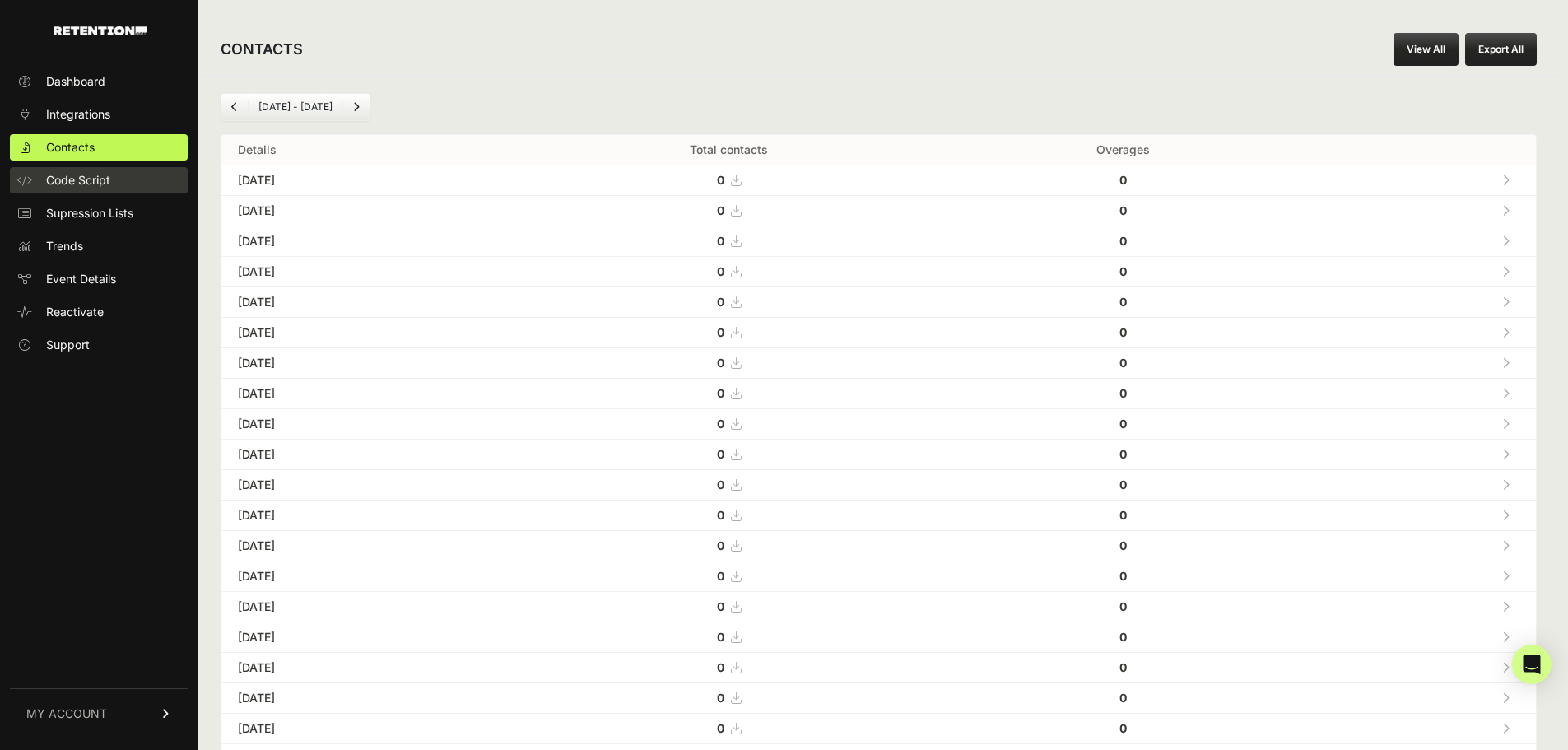
click at [57, 180] on span "Code Script" at bounding box center [78, 180] width 64 height 17
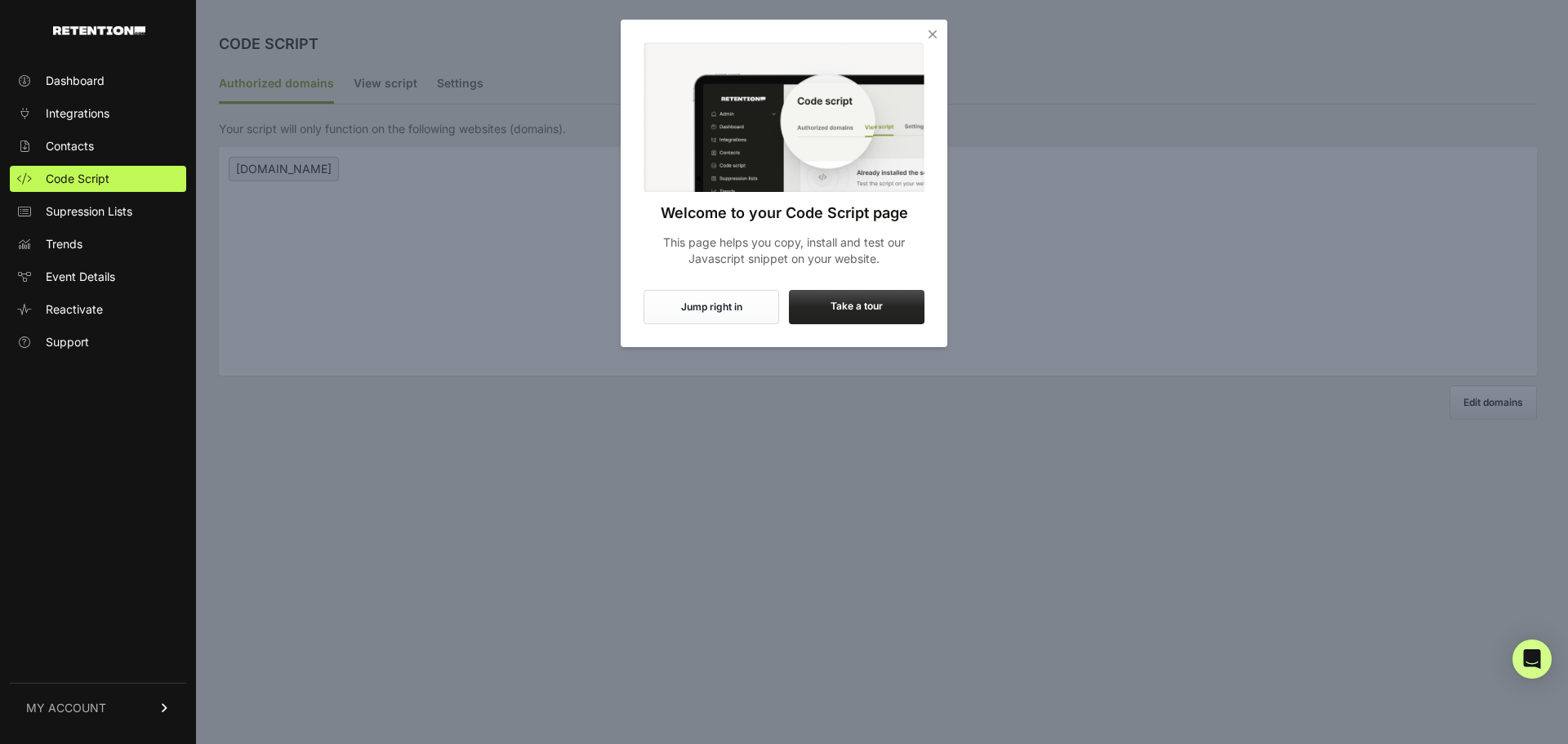
click at [927, 35] on icon "Close" at bounding box center [933, 34] width 17 height 17
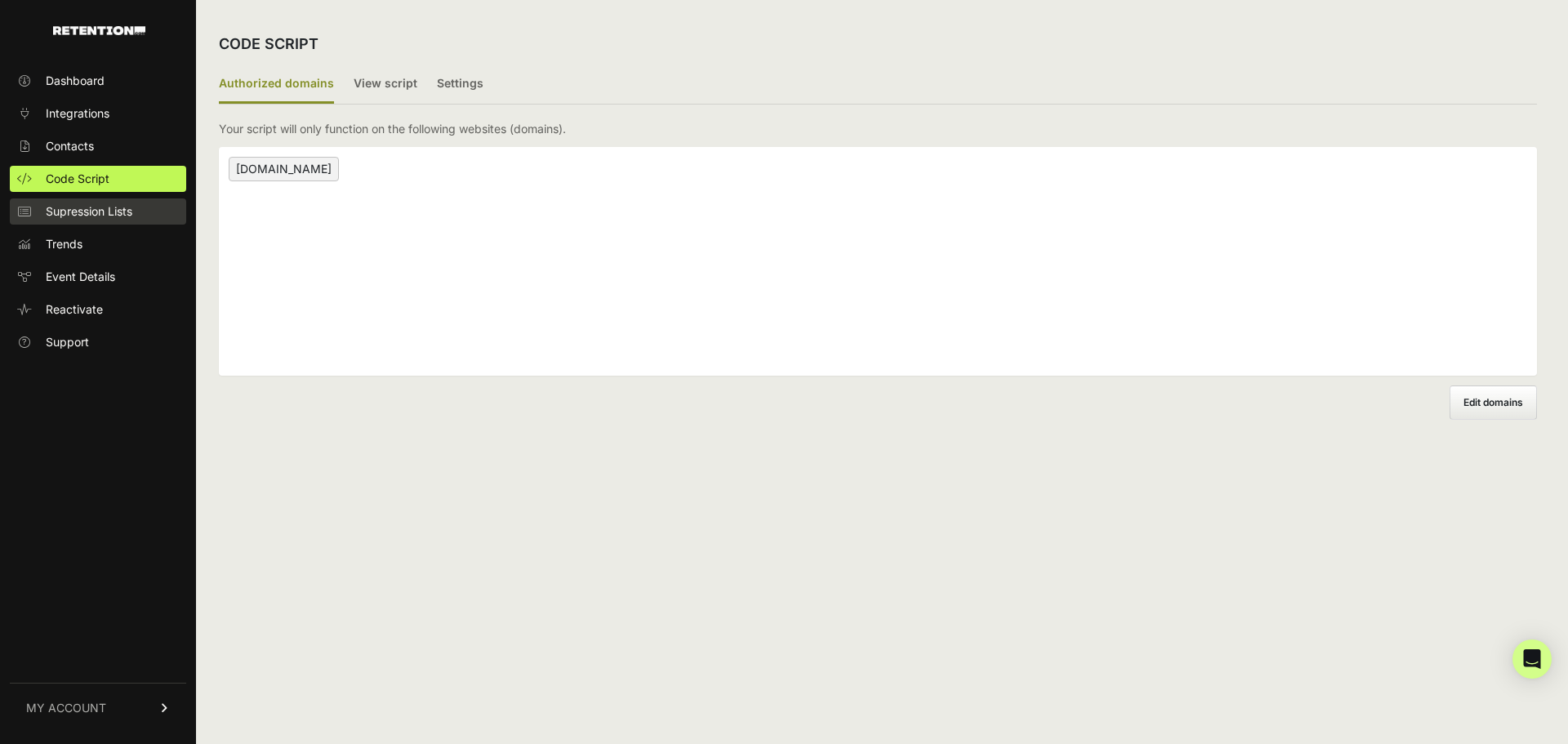
click at [105, 212] on span "Supression Lists" at bounding box center [89, 212] width 86 height 17
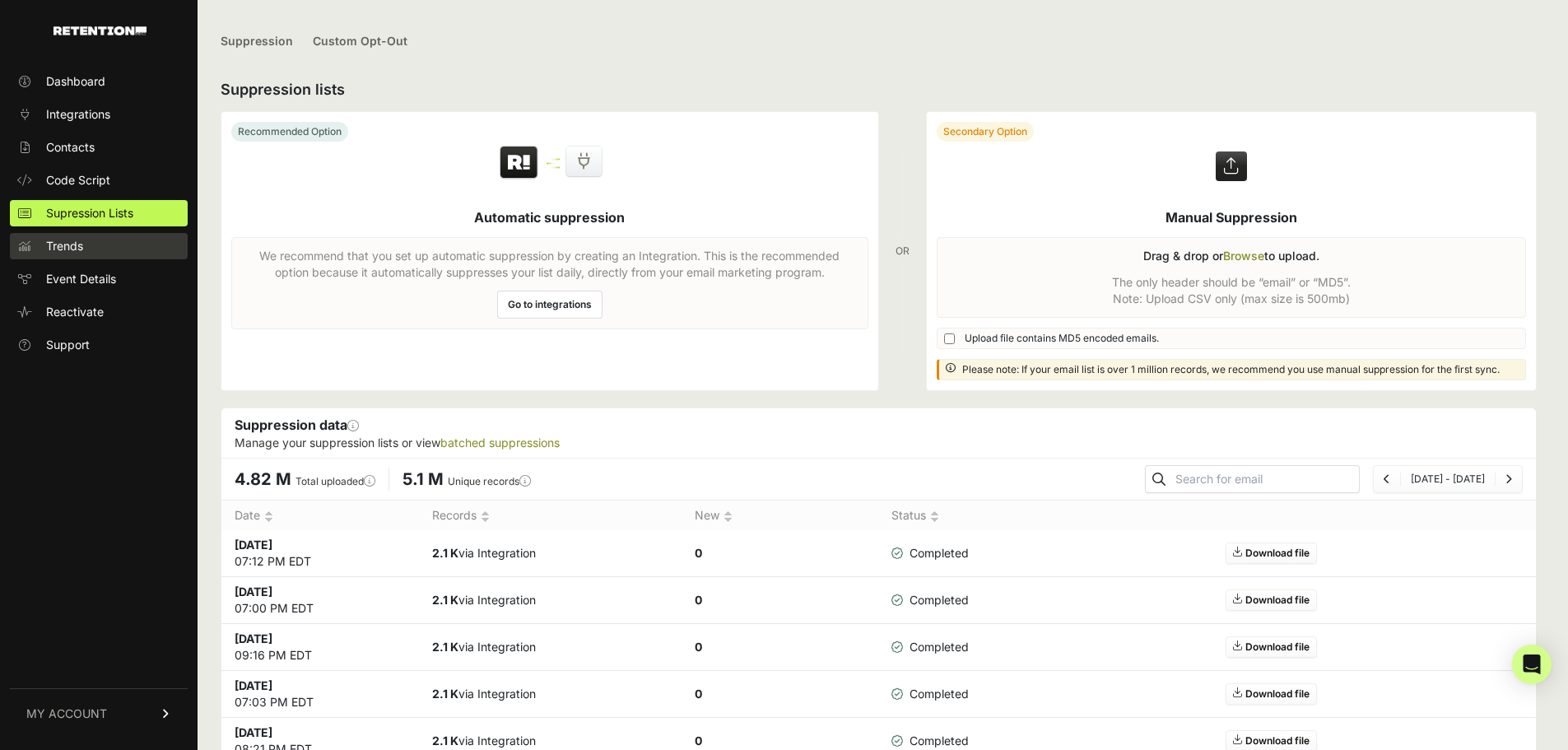
click at [86, 249] on link "Trends" at bounding box center [99, 245] width 177 height 26
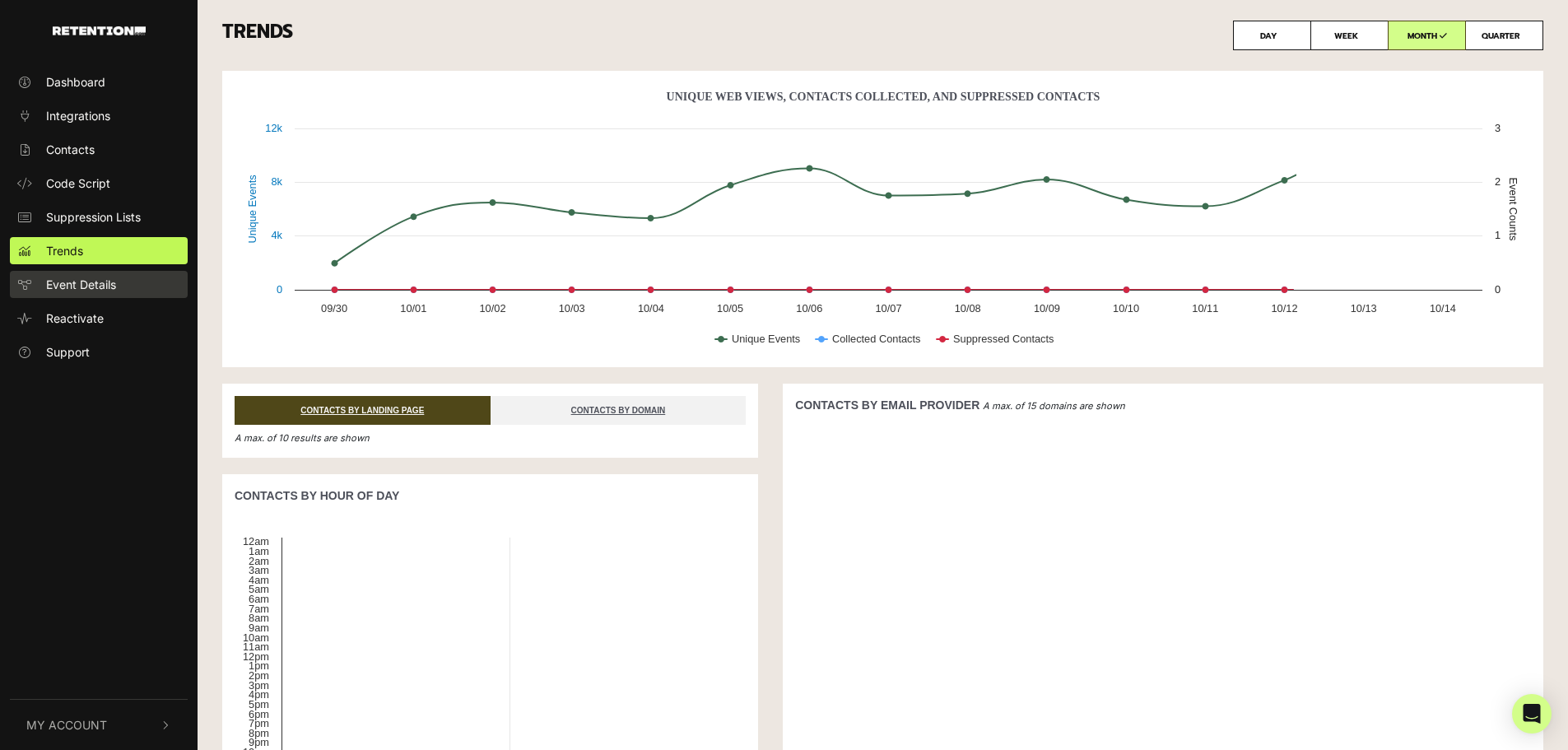
click at [83, 280] on span "Event Details" at bounding box center [81, 284] width 70 height 18
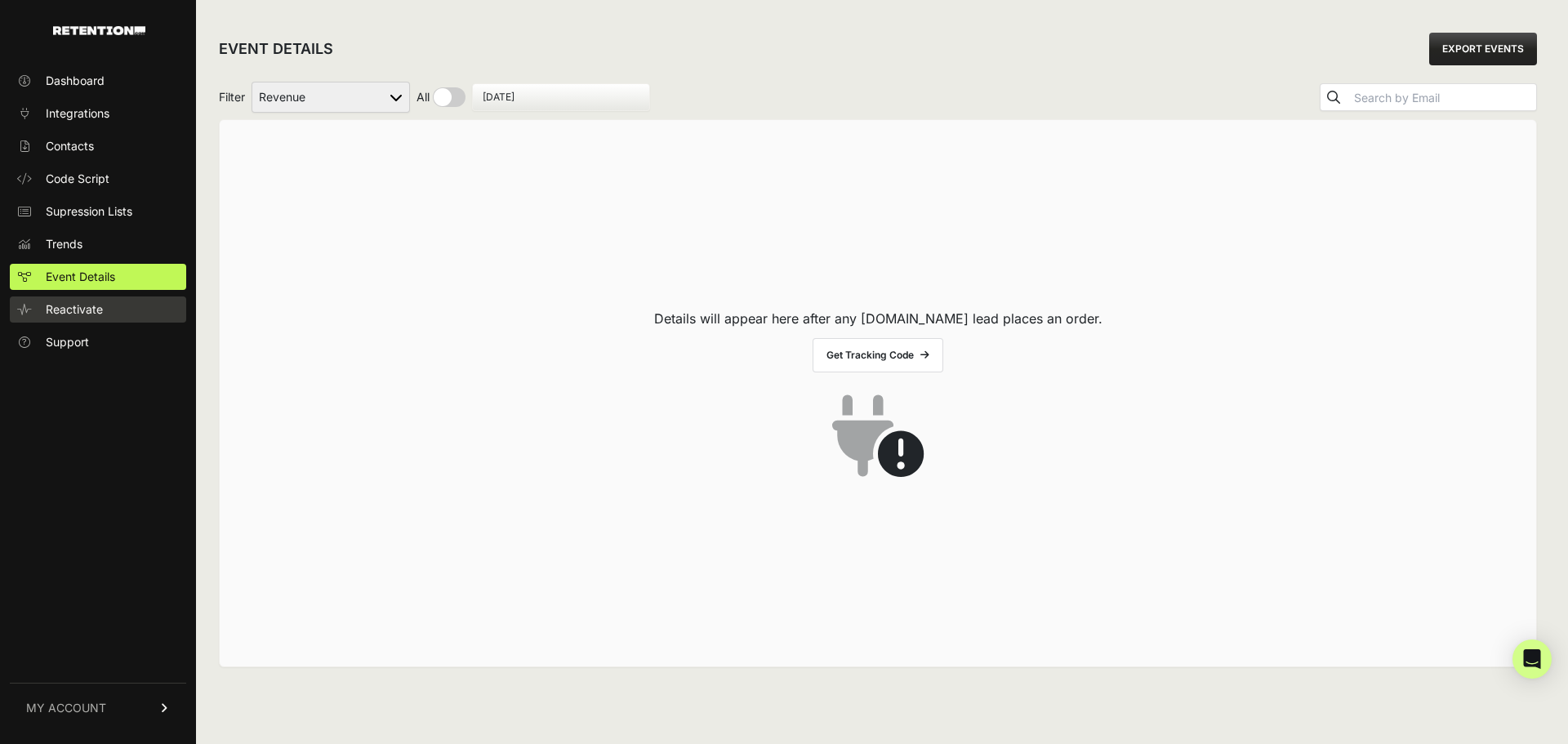
click at [72, 315] on span "Reactivate" at bounding box center [74, 310] width 57 height 17
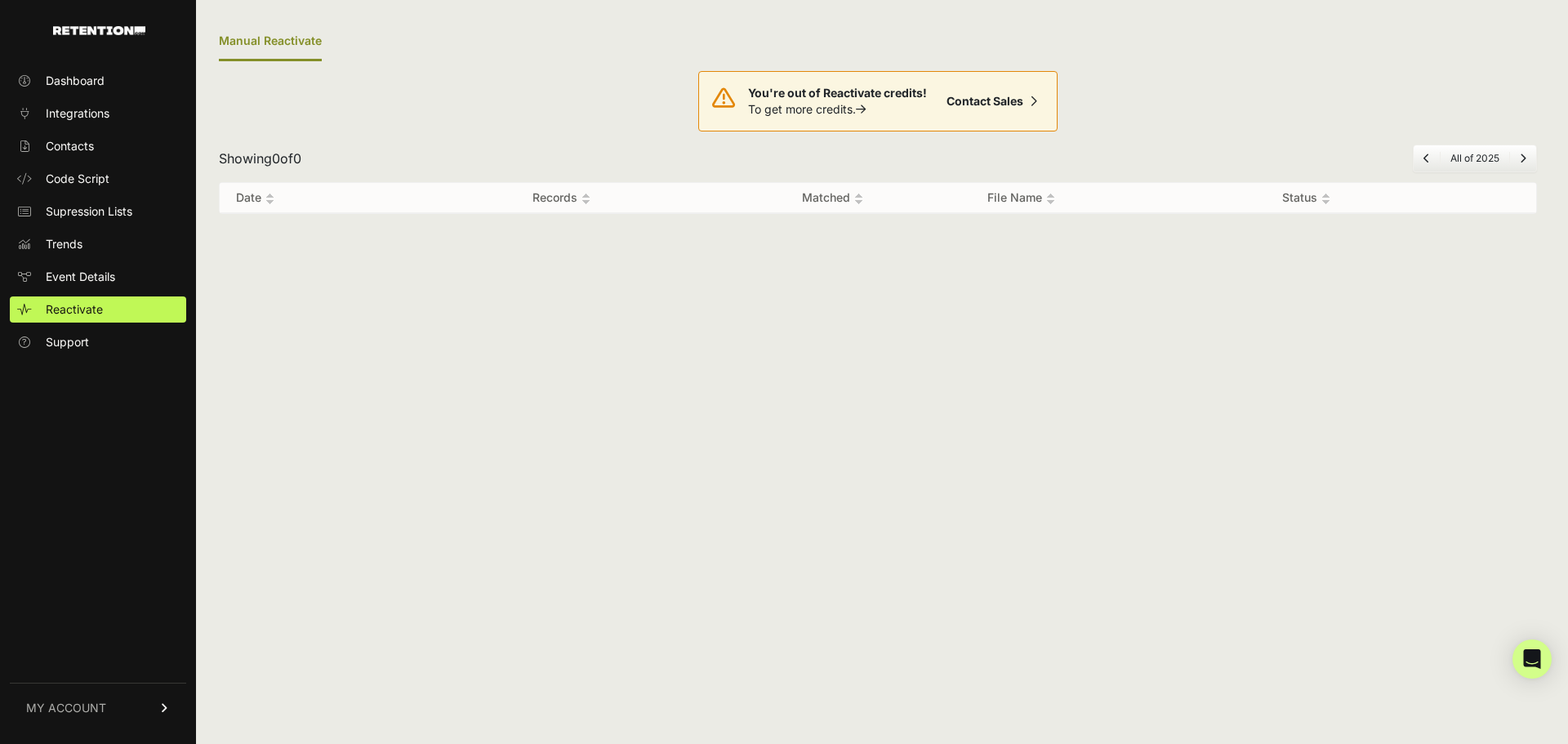
click at [66, 337] on span "Support" at bounding box center [67, 342] width 43 height 17
click at [74, 267] on link "Event Details" at bounding box center [98, 277] width 176 height 26
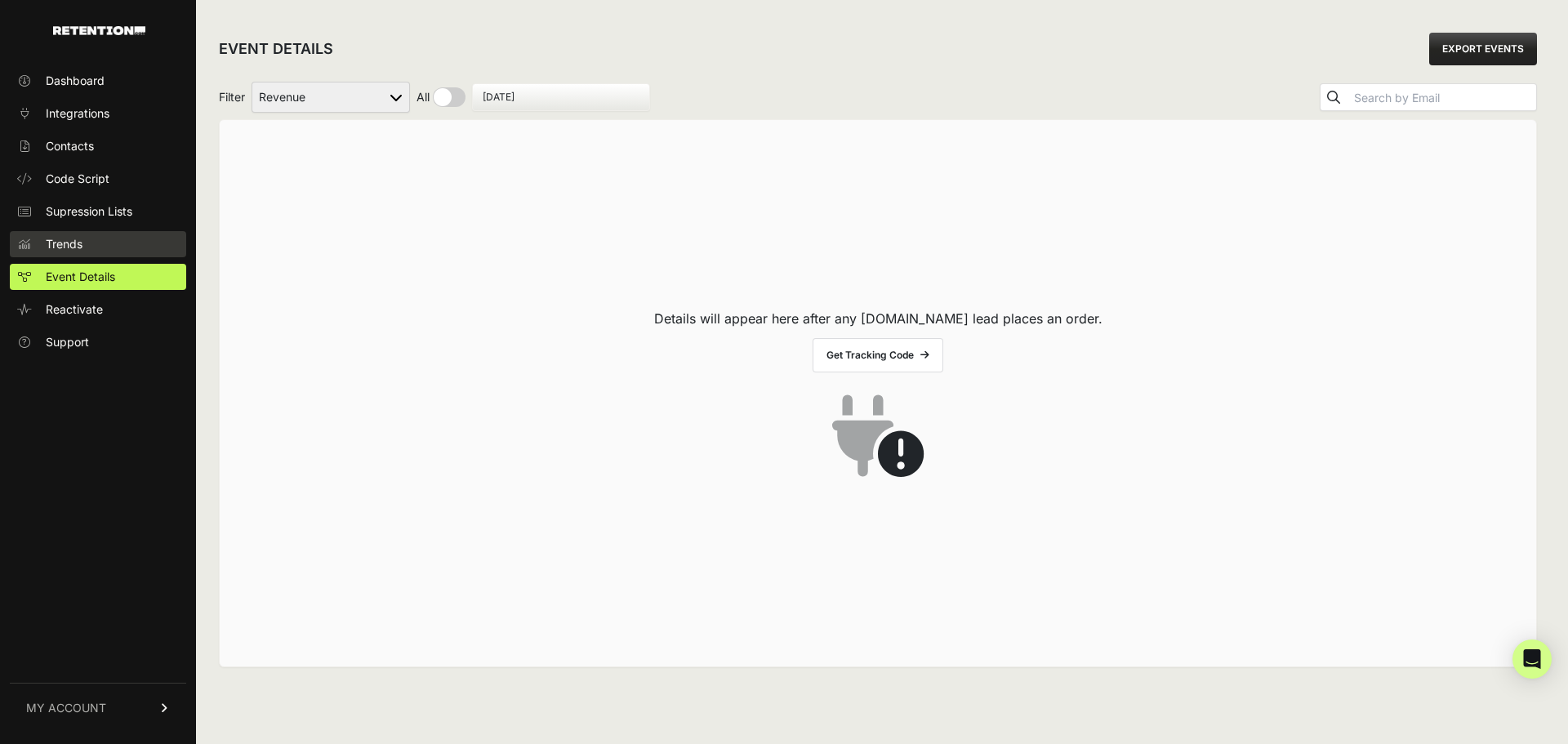
click at [77, 246] on span "Trends" at bounding box center [64, 244] width 37 height 17
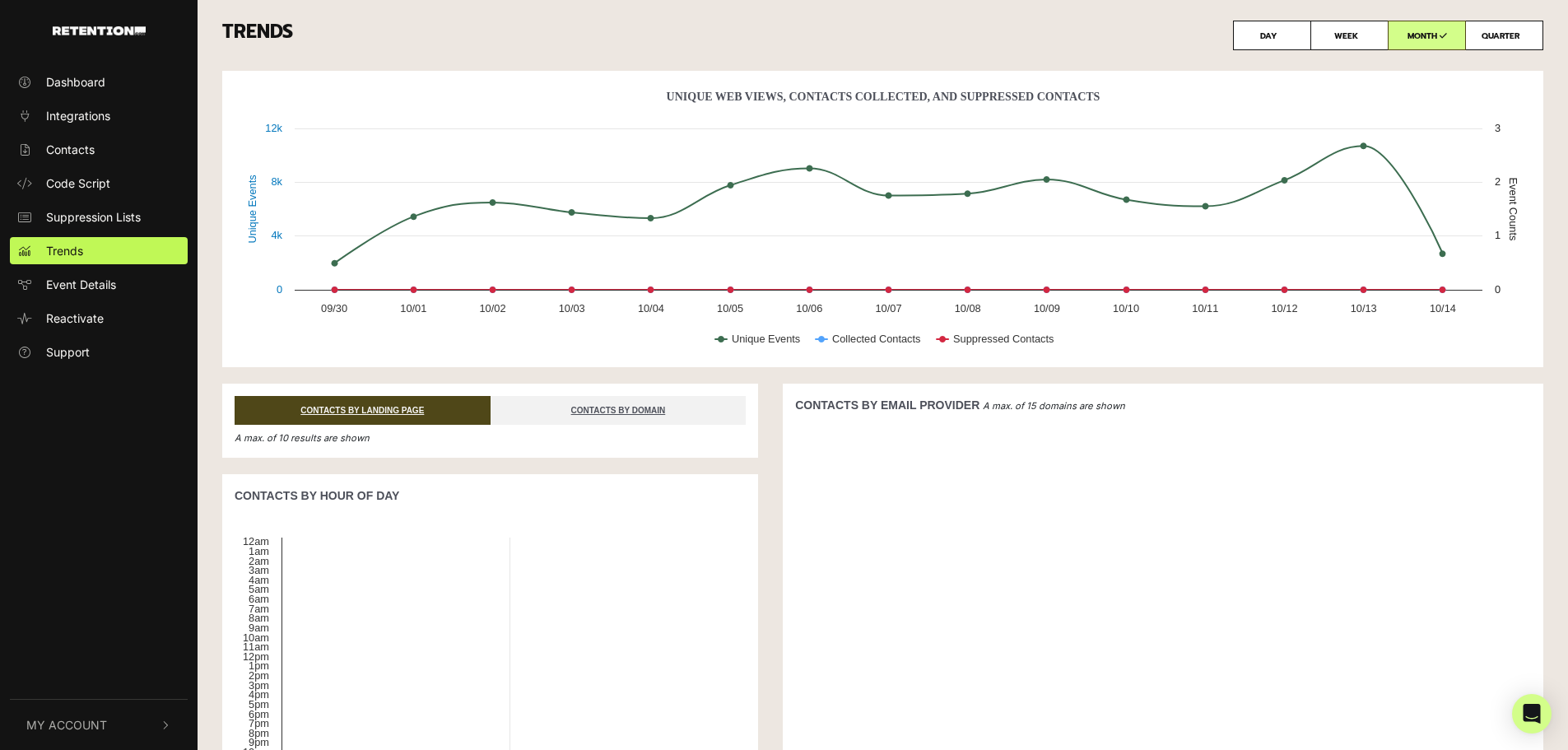
click at [112, 725] on button "My Account" at bounding box center [99, 725] width 177 height 50
click at [171, 504] on button "My Account" at bounding box center [99, 501] width 177 height 50
click at [167, 729] on icon "button" at bounding box center [167, 725] width 12 height 10
